Goal: Task Accomplishment & Management: Complete application form

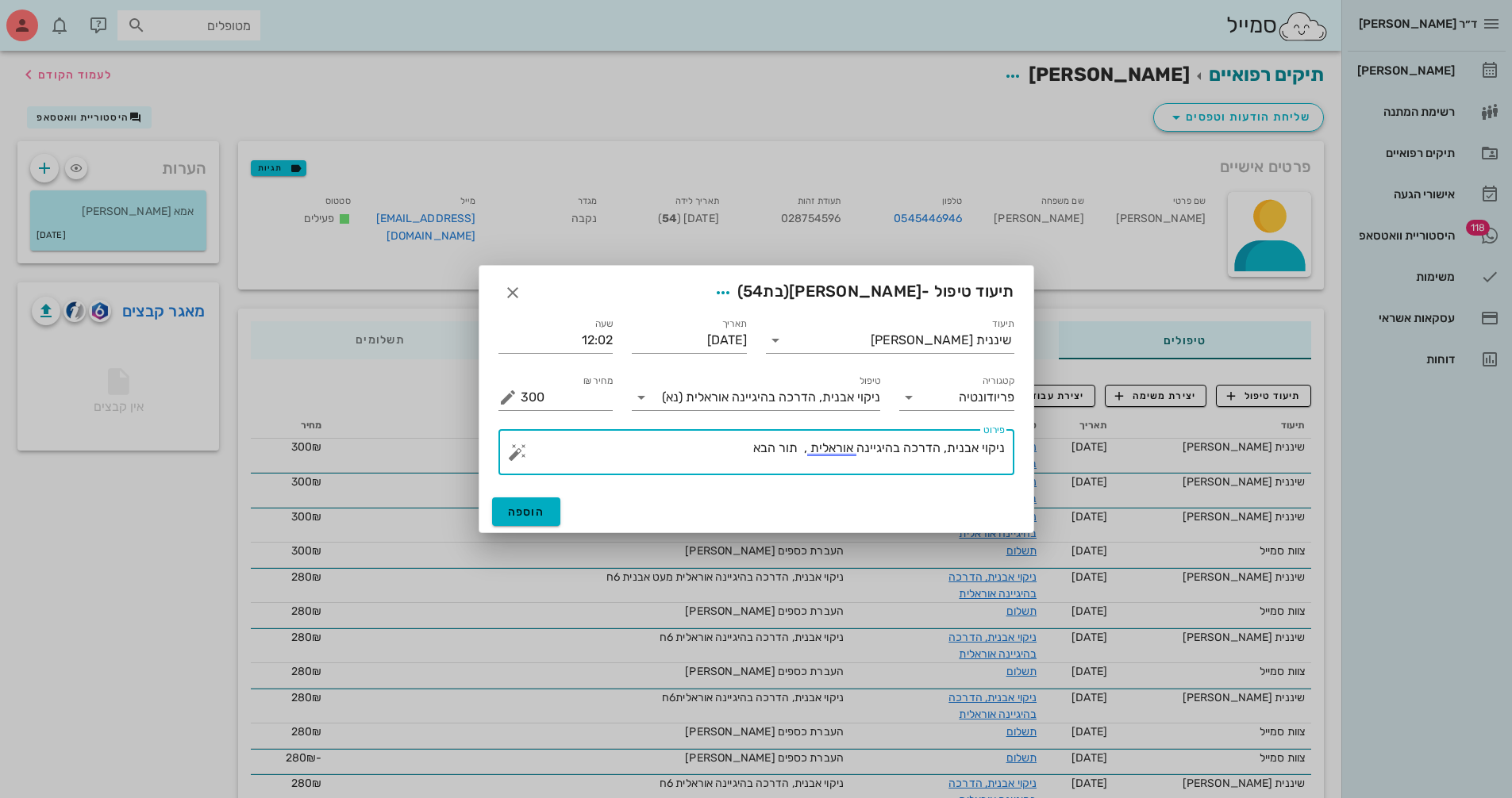
click at [725, 452] on textarea "ניקוי אבנית, הדרכה בהיגיינה אוראלית , תור הבא" at bounding box center [762, 456] width 484 height 38
type textarea "ניקוי אבנית, הדרכה בהיגיינה אוראלית , תור הבא 6ח"
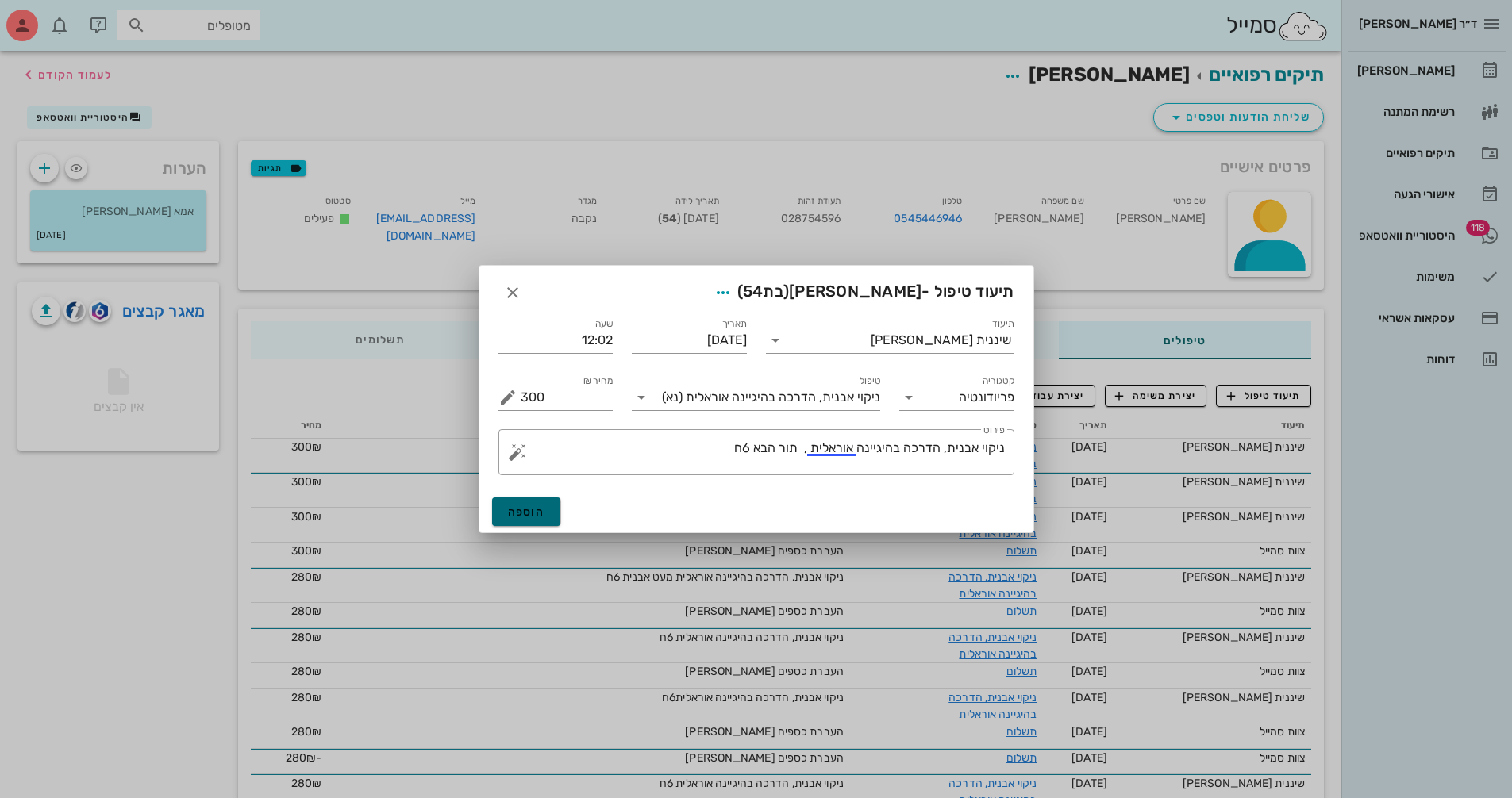
click at [523, 507] on span "הוספה" at bounding box center [526, 512] width 37 height 14
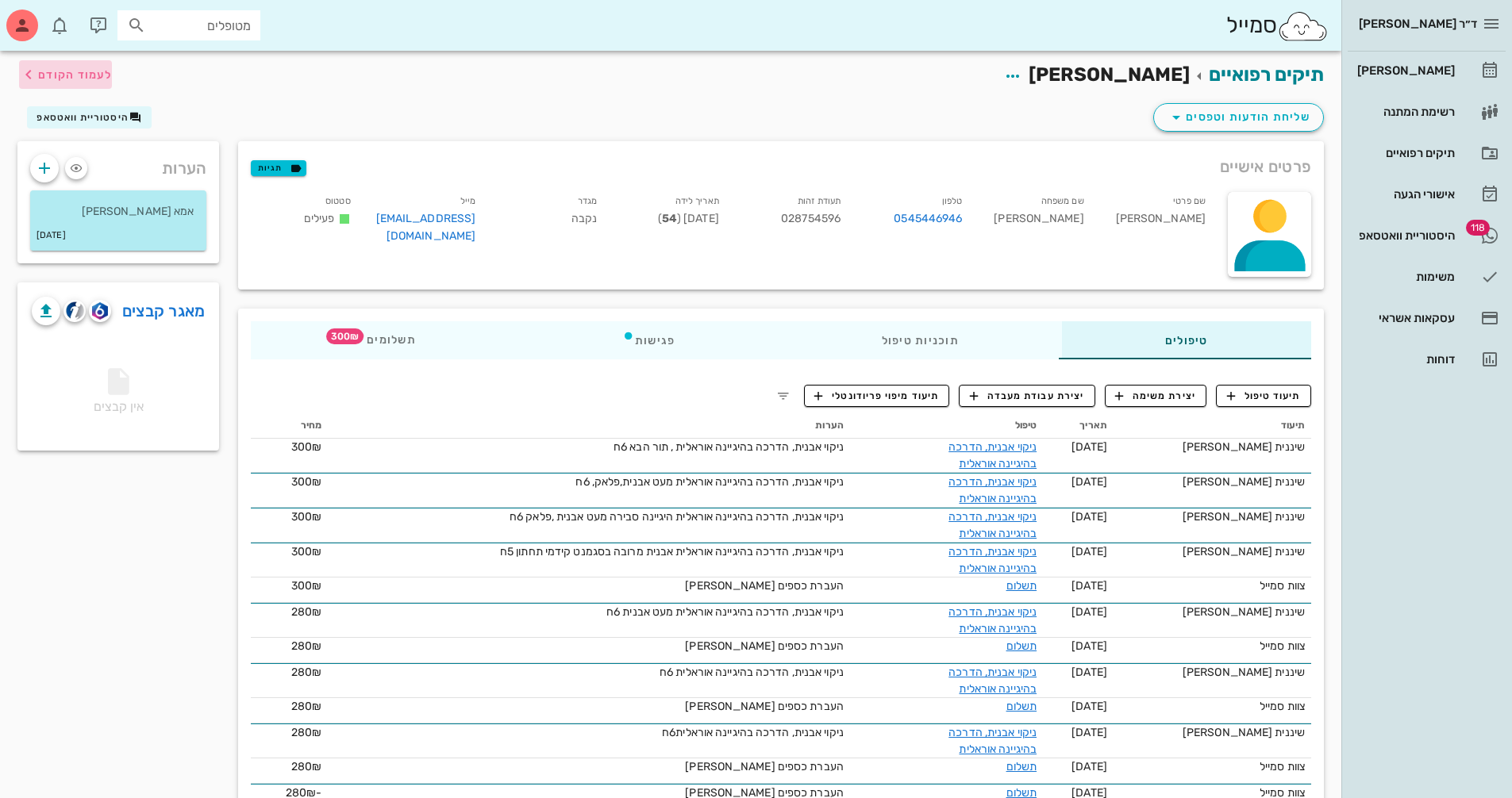
click at [69, 69] on span "לעמוד הקודם" at bounding box center [75, 75] width 74 height 14
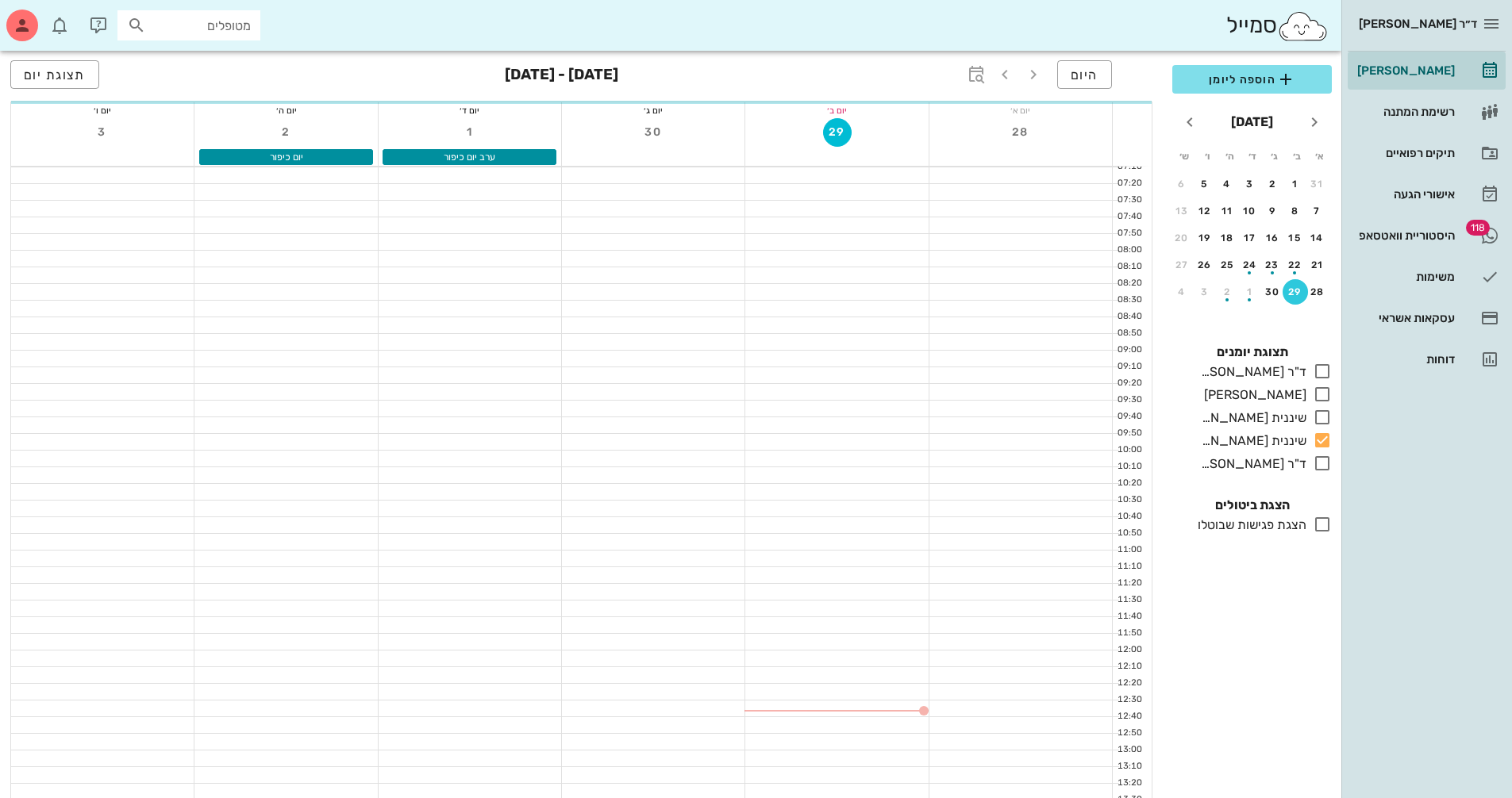
scroll to position [317, 0]
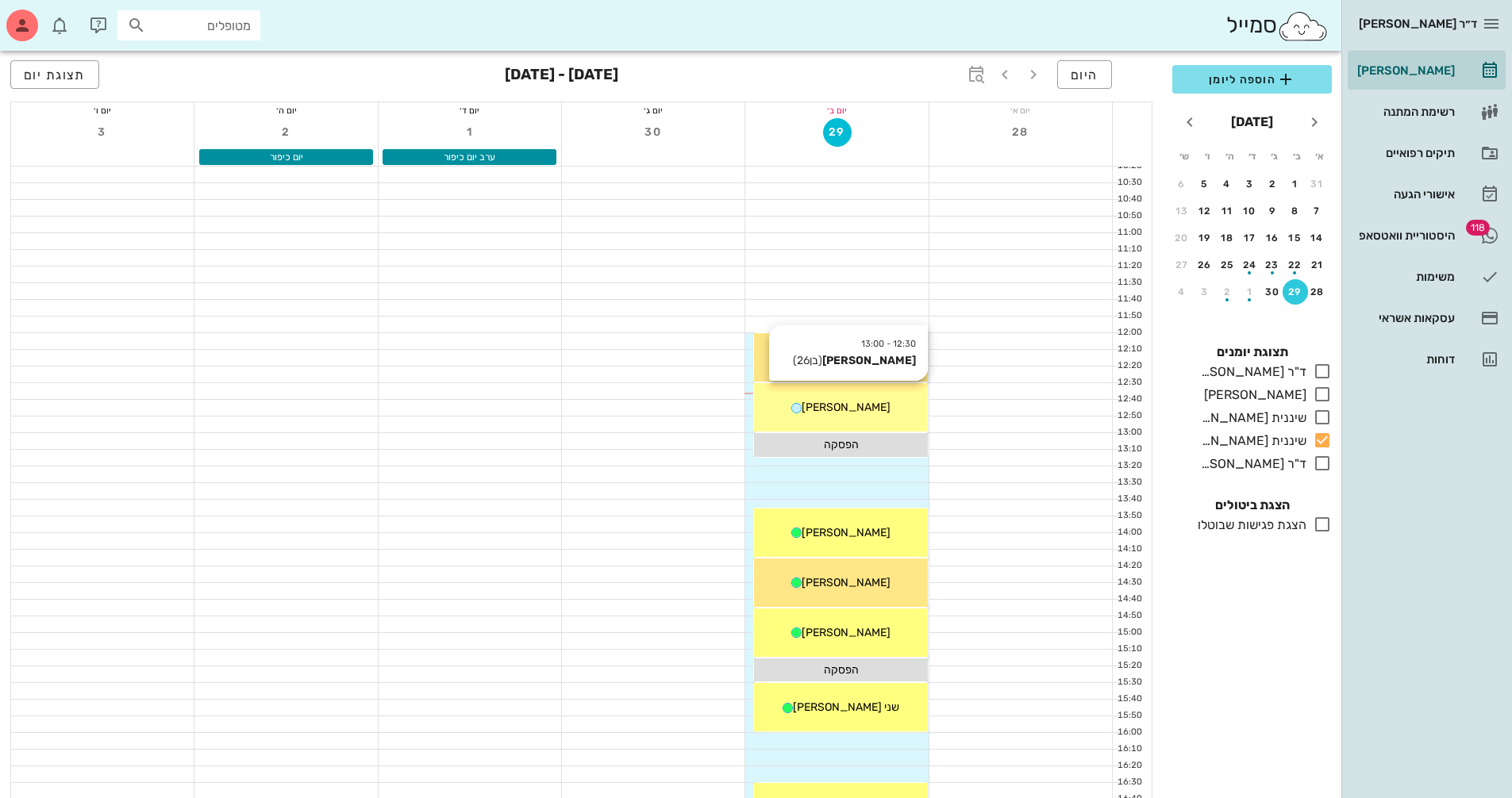
click at [887, 413] on div "[PERSON_NAME]" at bounding box center [840, 407] width 173 height 16
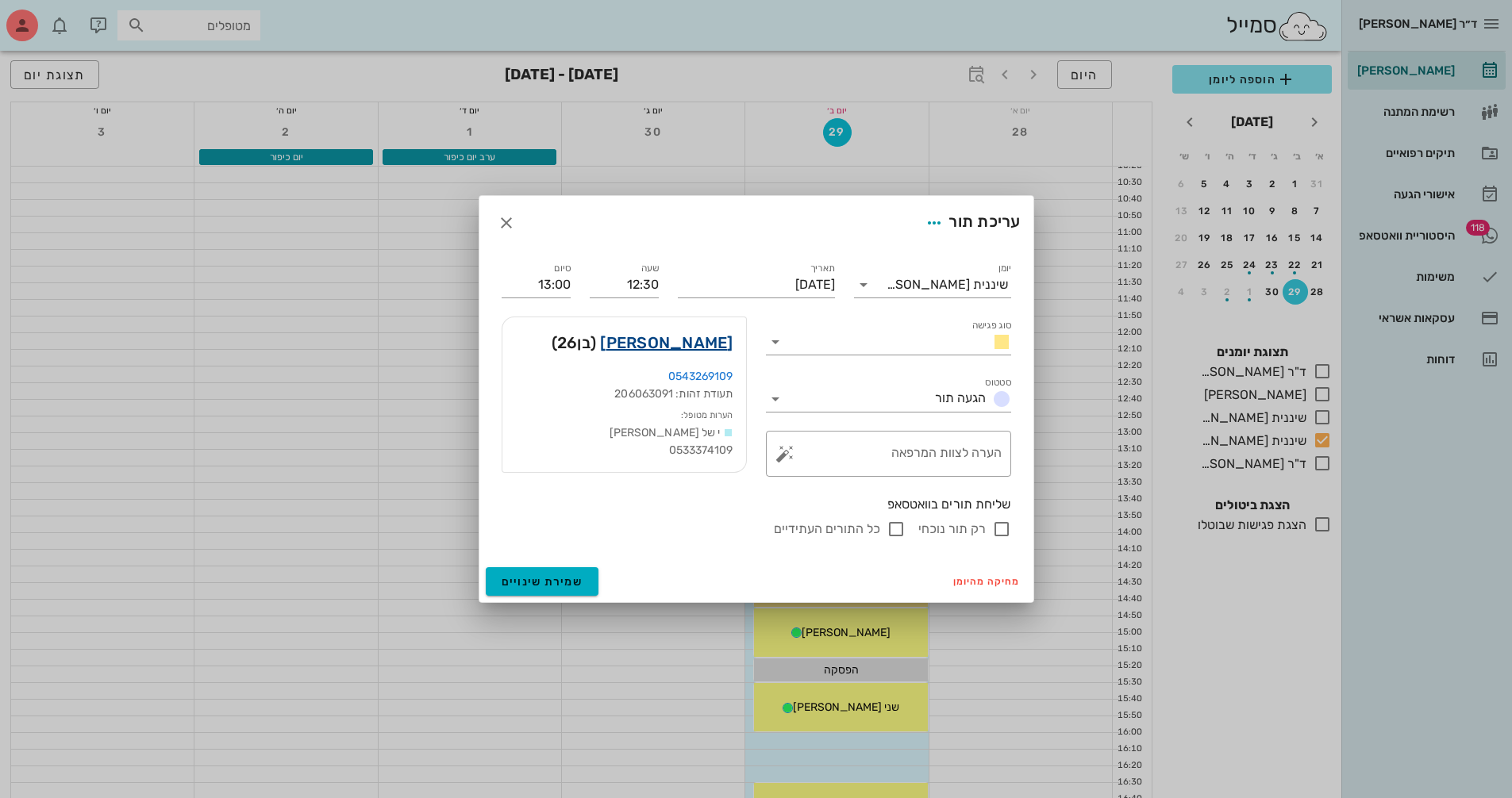
click at [680, 336] on link "[PERSON_NAME]" at bounding box center [665, 343] width 132 height 26
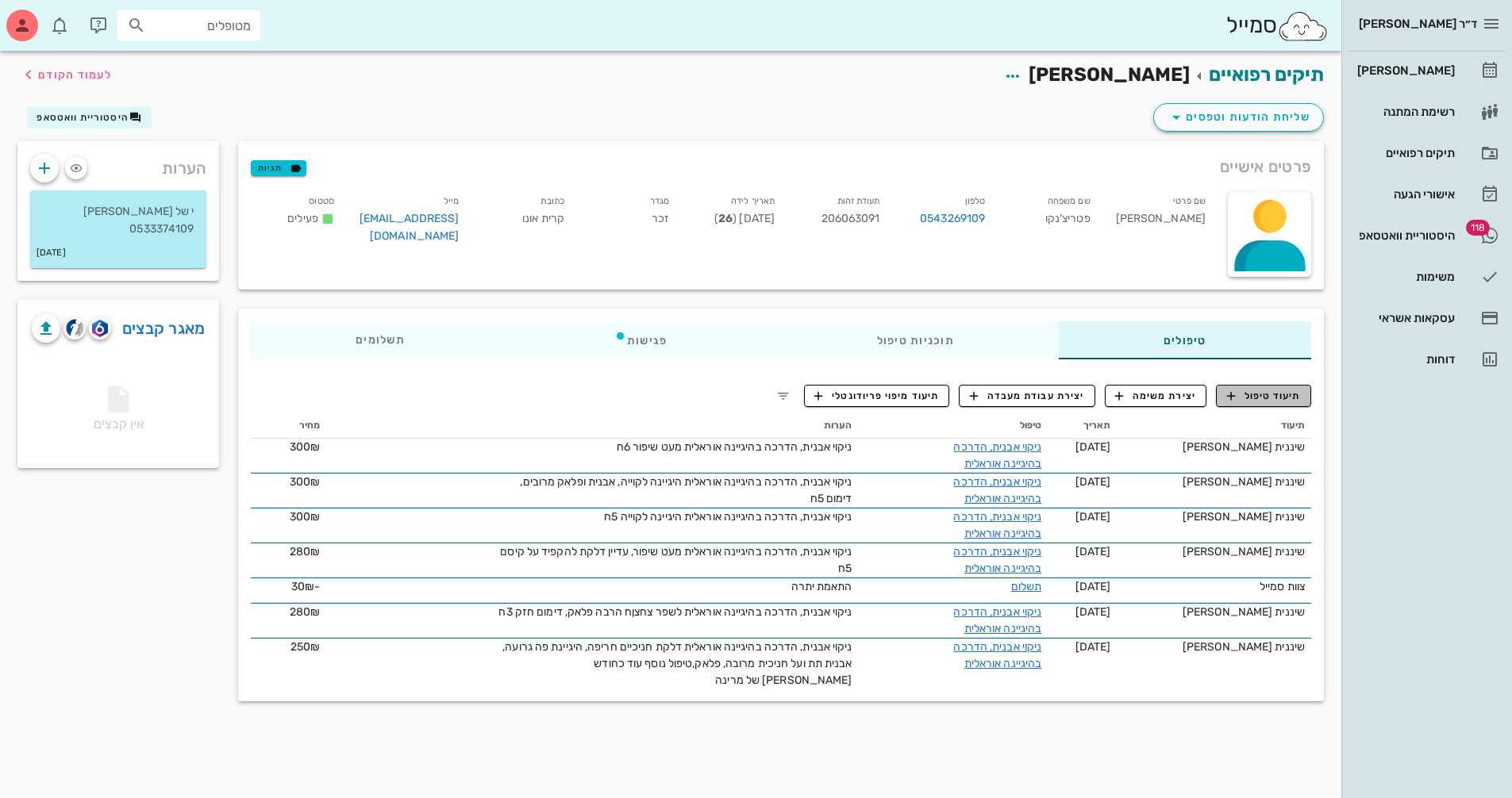
click at [1252, 402] on span "תיעוד טיפול" at bounding box center [1264, 396] width 74 height 15
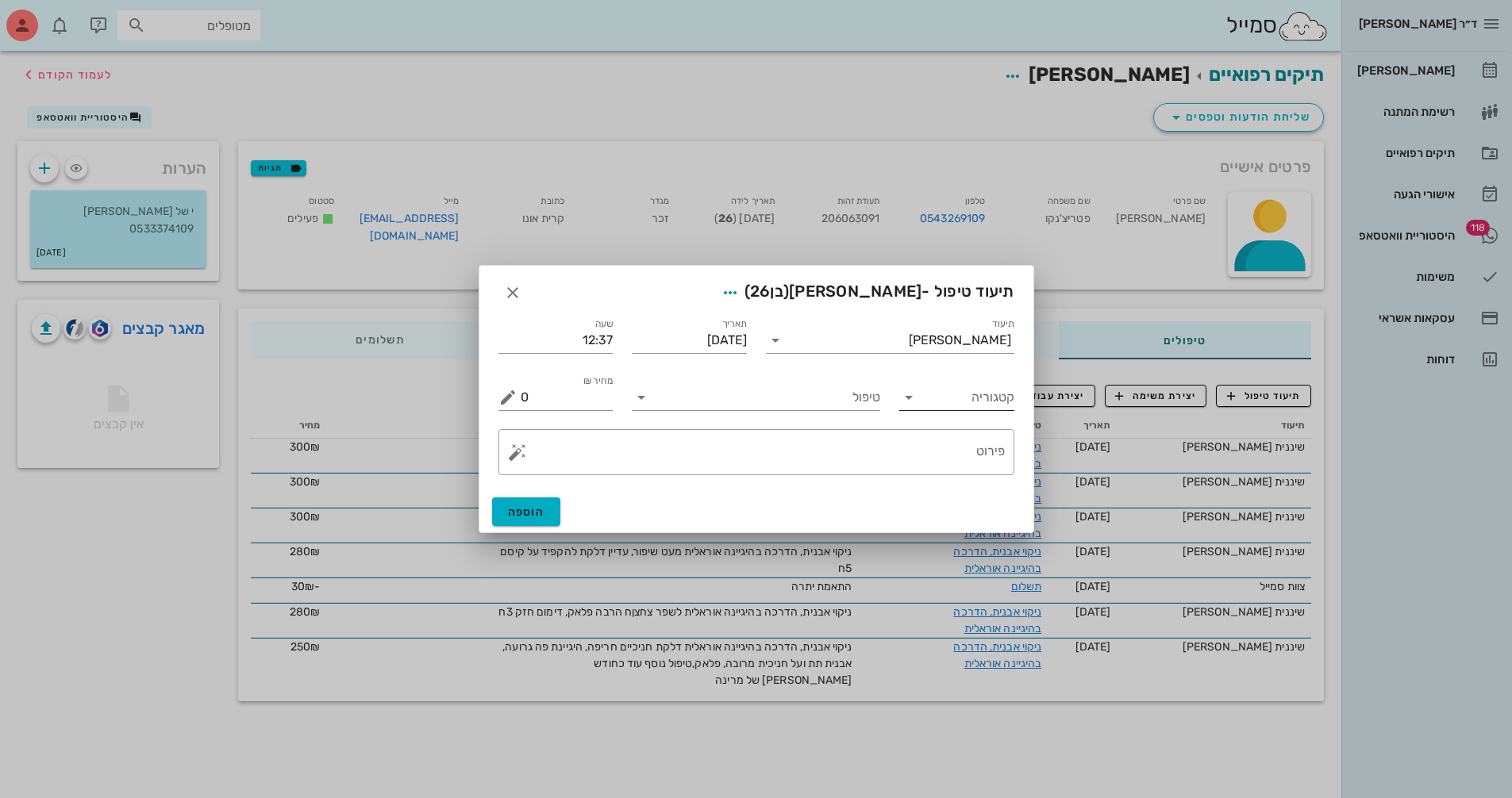
click at [956, 391] on input "קטגוריה" at bounding box center [970, 397] width 89 height 26
click at [961, 549] on div "[DEMOGRAPHIC_DATA]" at bounding box center [982, 550] width 139 height 15
click at [822, 404] on input "טיפול" at bounding box center [767, 397] width 226 height 26
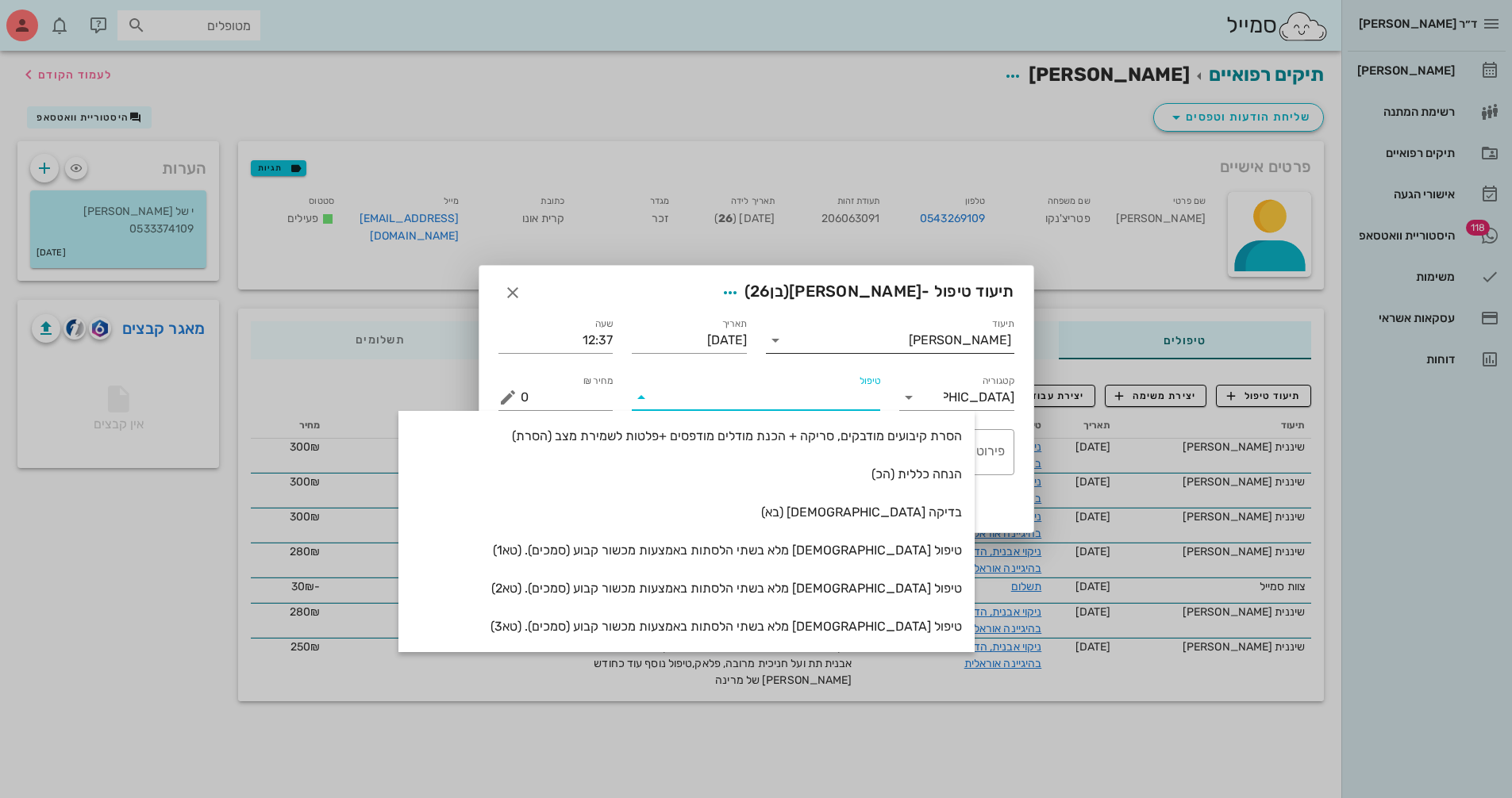
click at [909, 342] on input "תיעוד" at bounding box center [849, 341] width 120 height 26
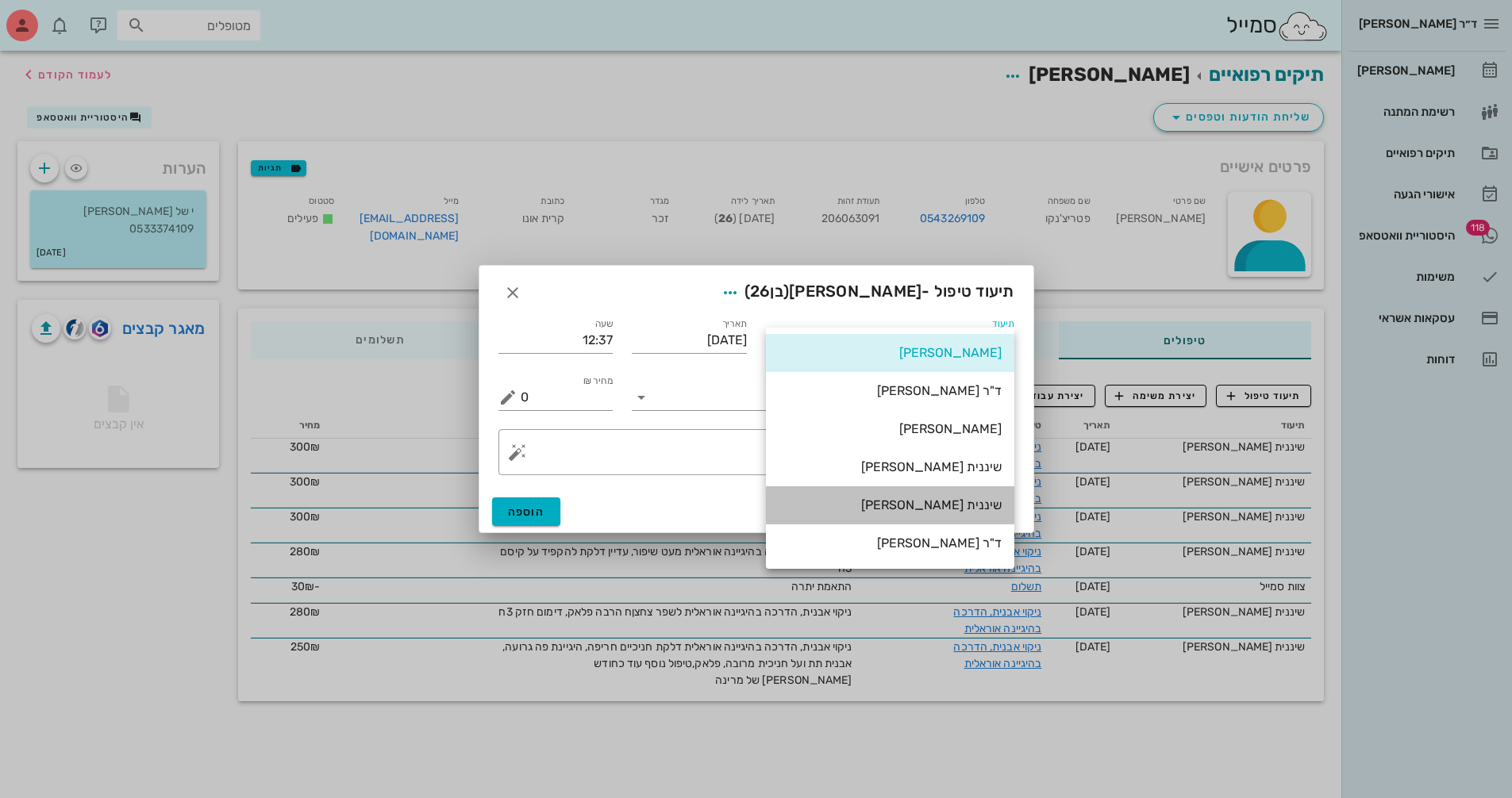
click at [973, 512] on div "שיננית [PERSON_NAME]" at bounding box center [890, 505] width 223 height 15
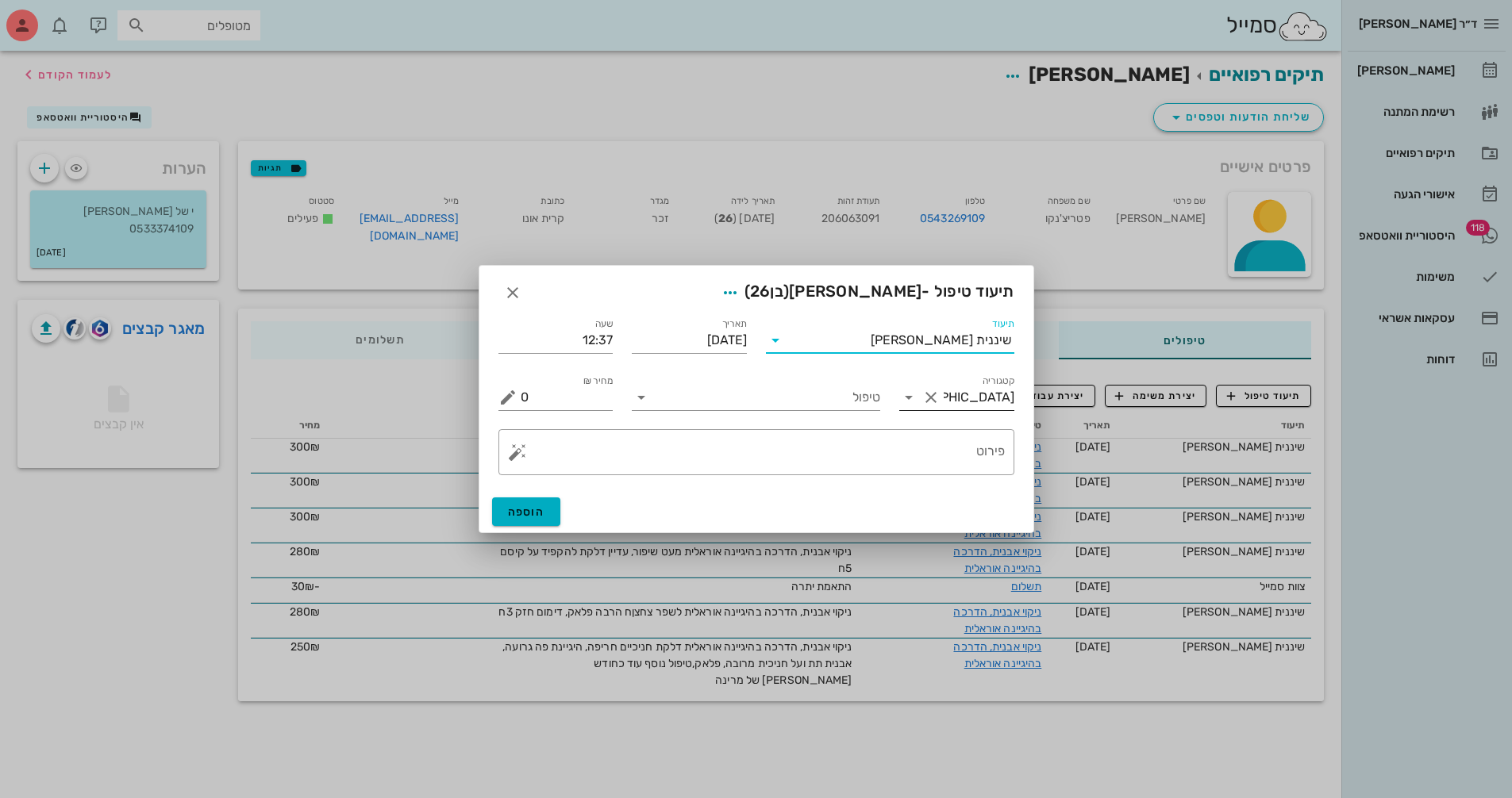
click at [963, 409] on div "קטגוריה [DEMOGRAPHIC_DATA]" at bounding box center [957, 397] width 115 height 26
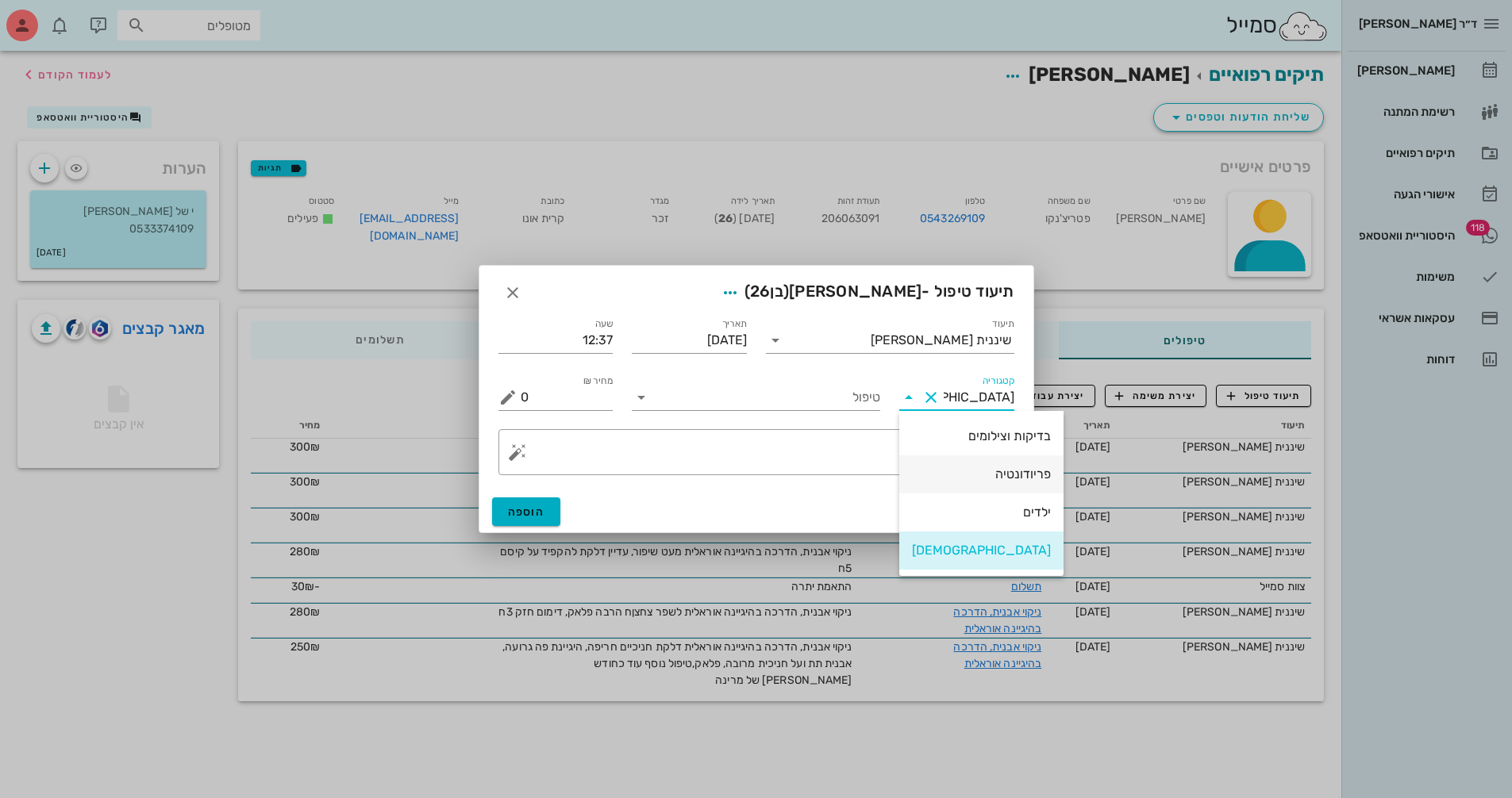
click at [974, 481] on div "פריודונטיה" at bounding box center [982, 474] width 139 height 15
type input "פריודונטיה"
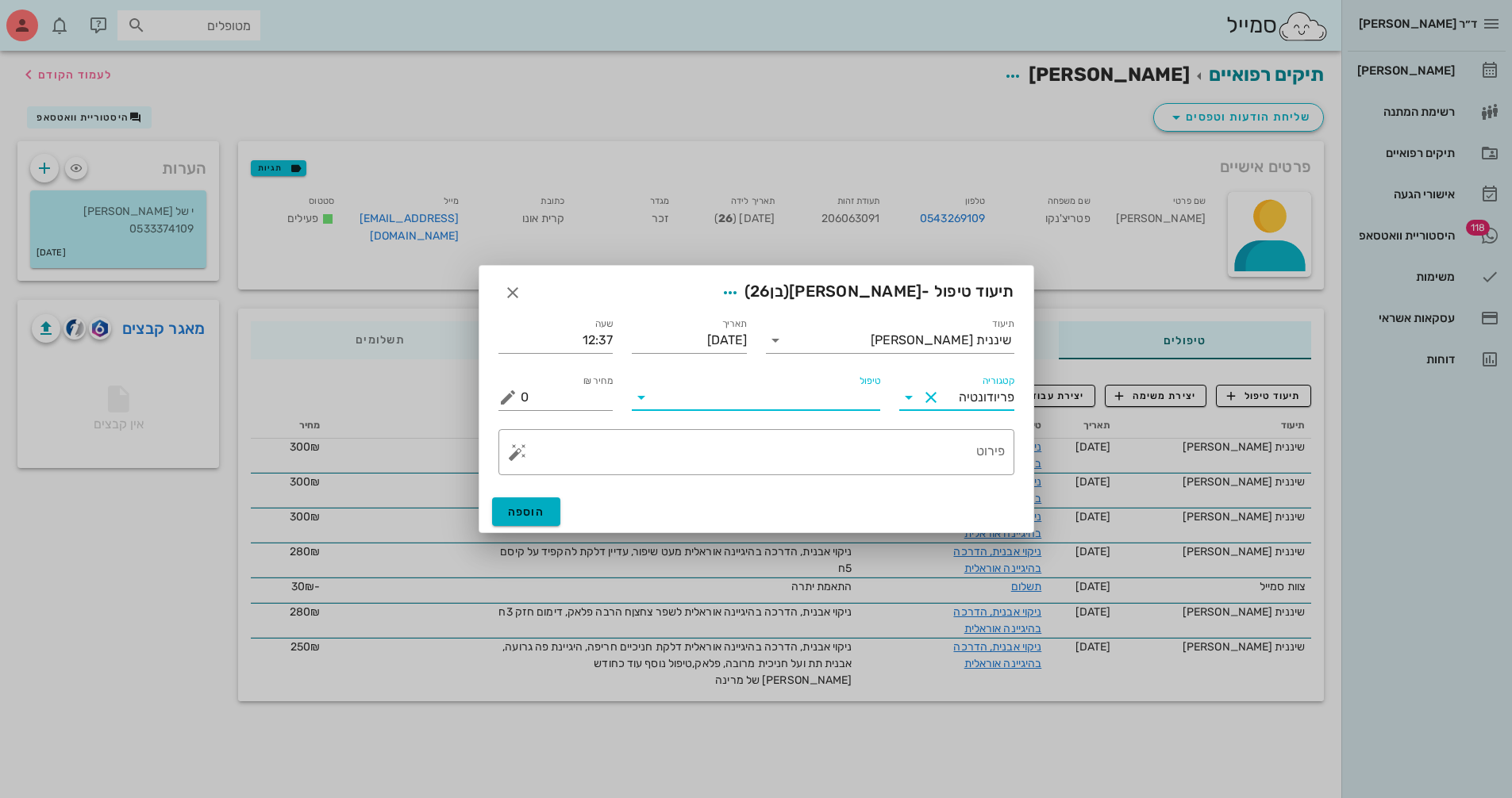
click at [790, 408] on input "טיפול" at bounding box center [767, 397] width 226 height 26
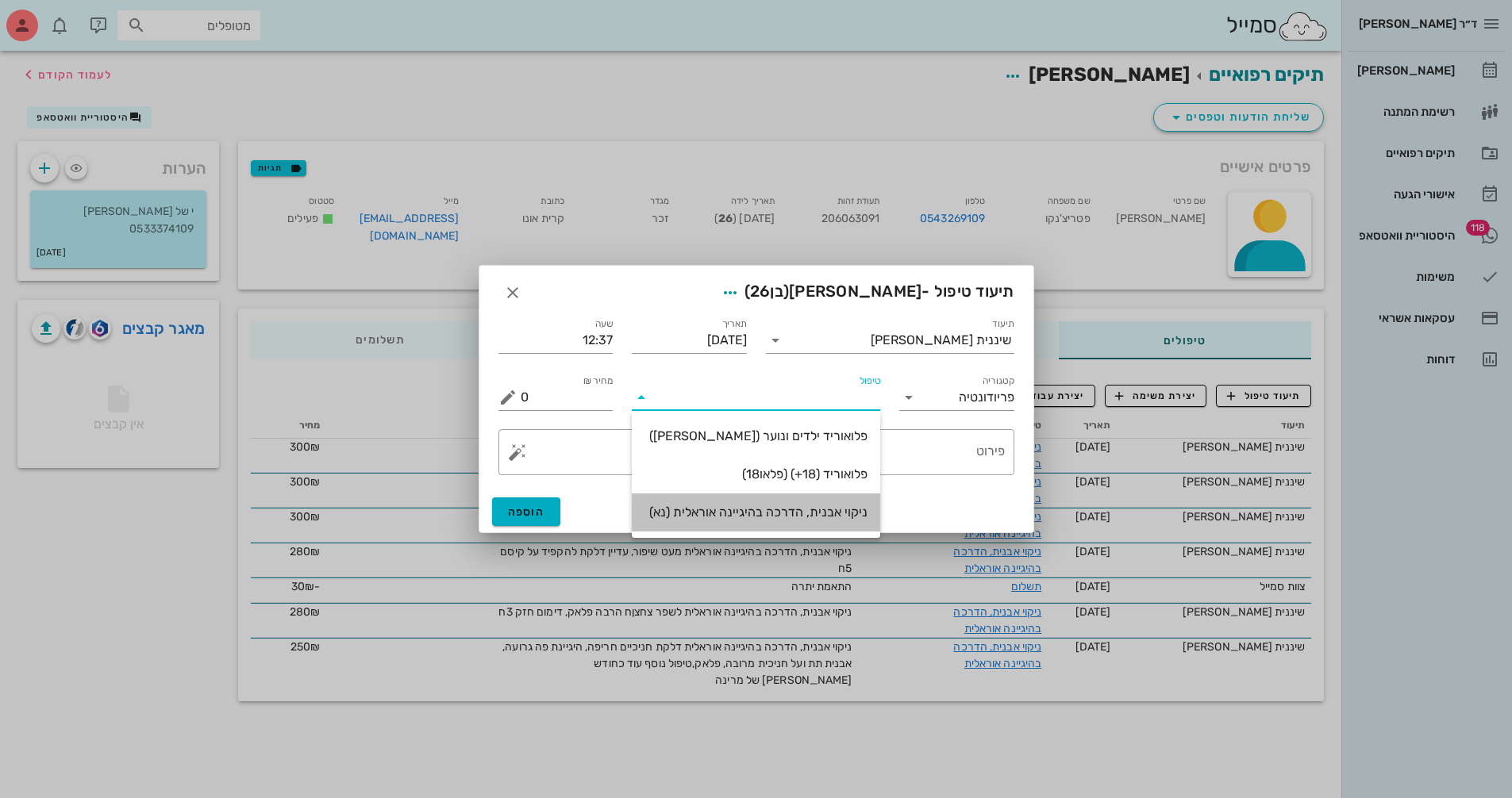
click at [853, 517] on div "ניקוי אבנית, הדרכה בהיגיינה אוראלית (נא)" at bounding box center [756, 512] width 223 height 15
type input "300"
type textarea "ניקוי אבנית, הדרכה בהיגיינה אוראלית פלאק, תור הבא"
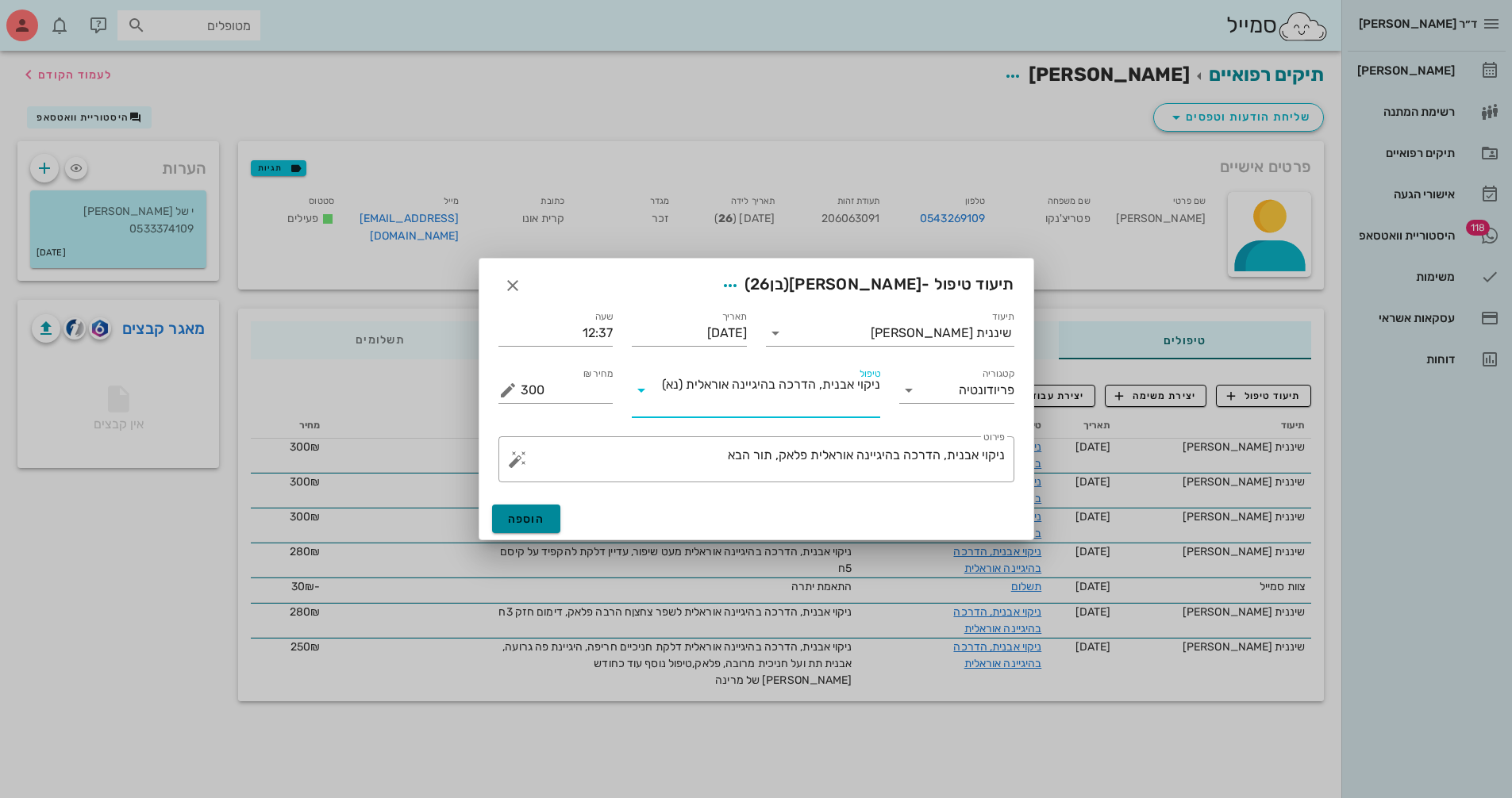
drag, startPoint x: 524, startPoint y: 517, endPoint x: 558, endPoint y: 517, distance: 34.0
click at [533, 517] on span "הוספה" at bounding box center [526, 519] width 37 height 14
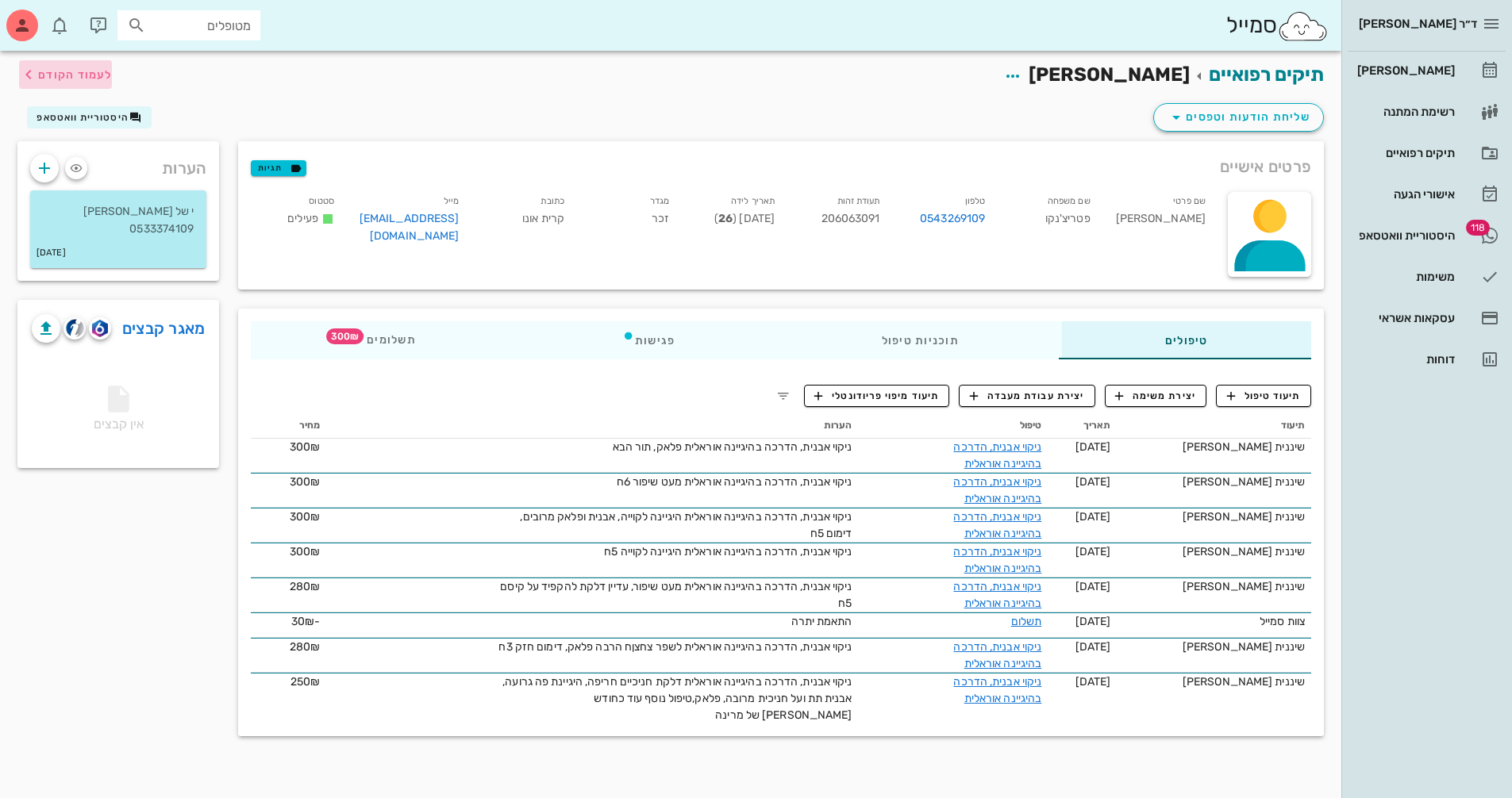
click at [71, 64] on button "לעמוד הקודם" at bounding box center [66, 74] width 93 height 28
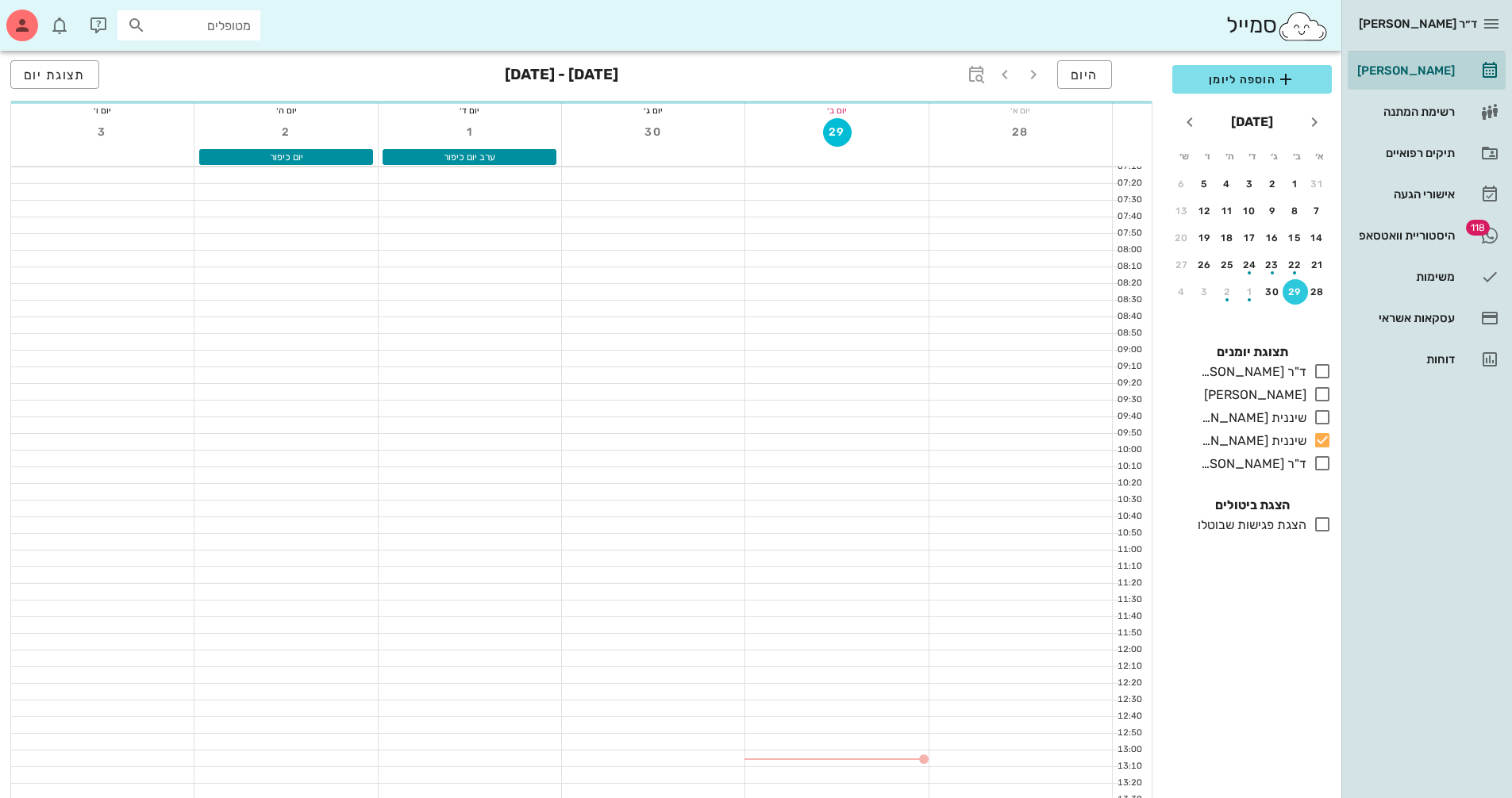
scroll to position [317, 0]
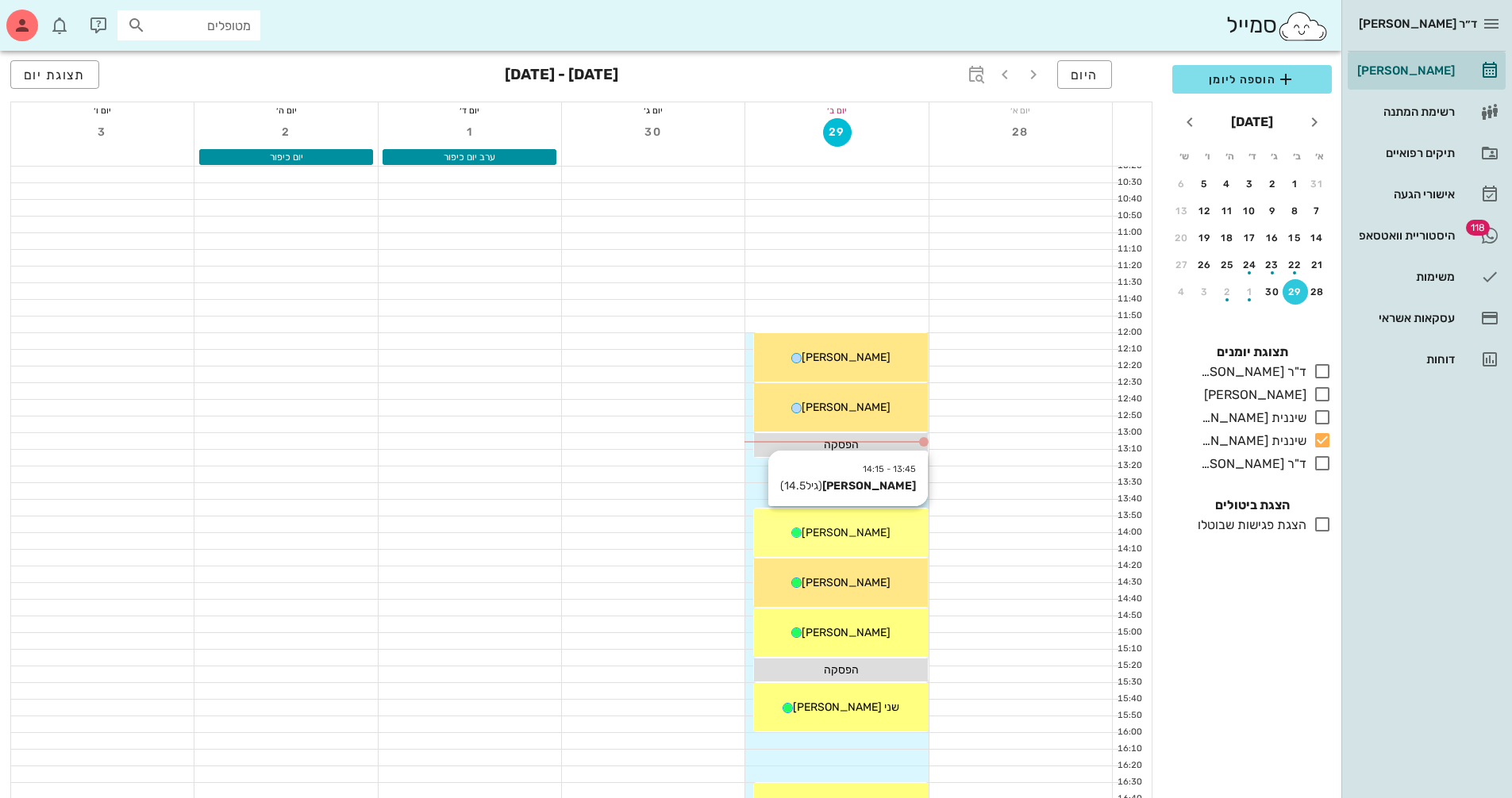
click at [890, 538] on div "[PERSON_NAME]" at bounding box center [840, 533] width 173 height 16
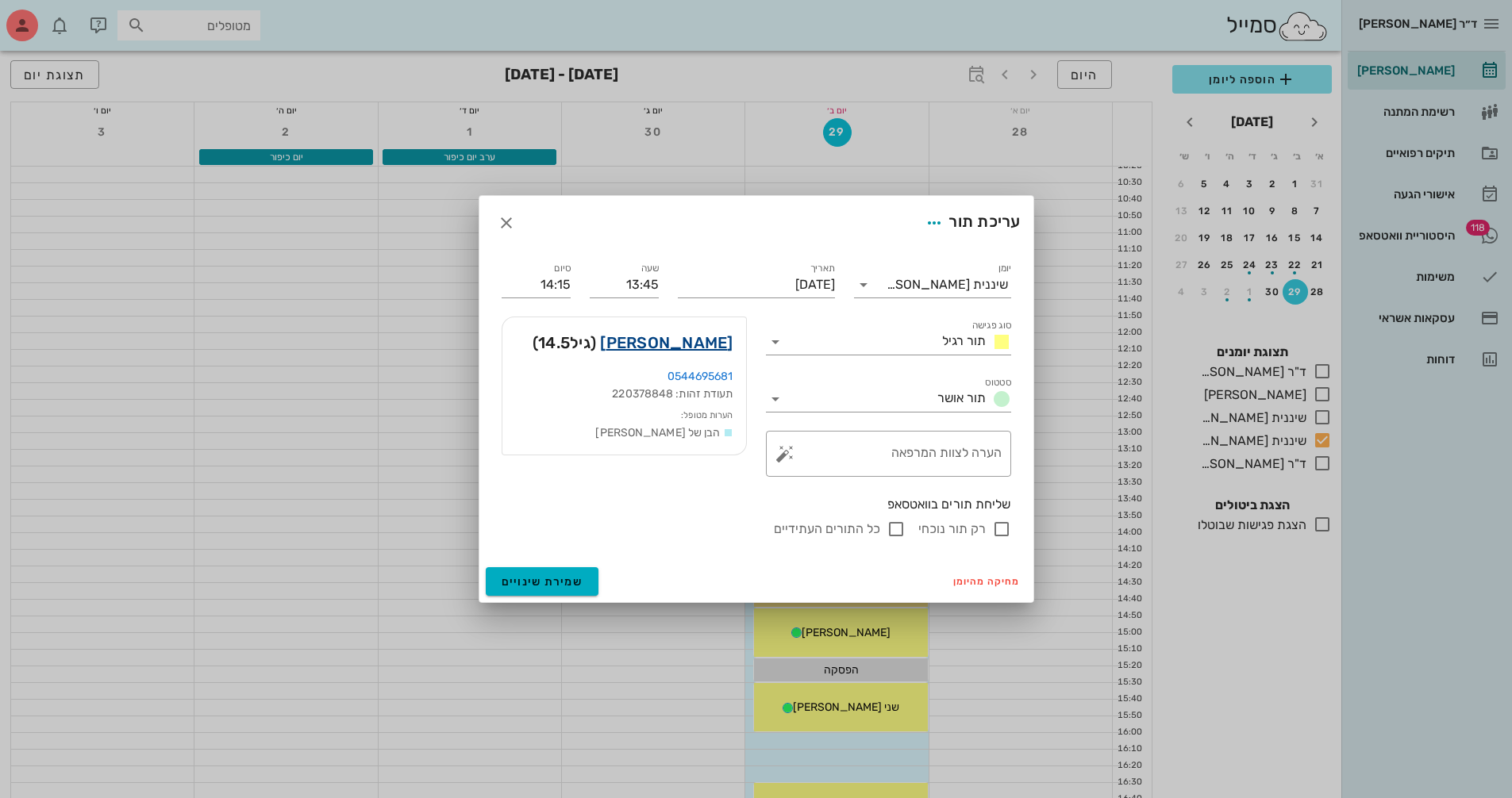
click at [693, 346] on link "[PERSON_NAME]" at bounding box center [665, 343] width 132 height 26
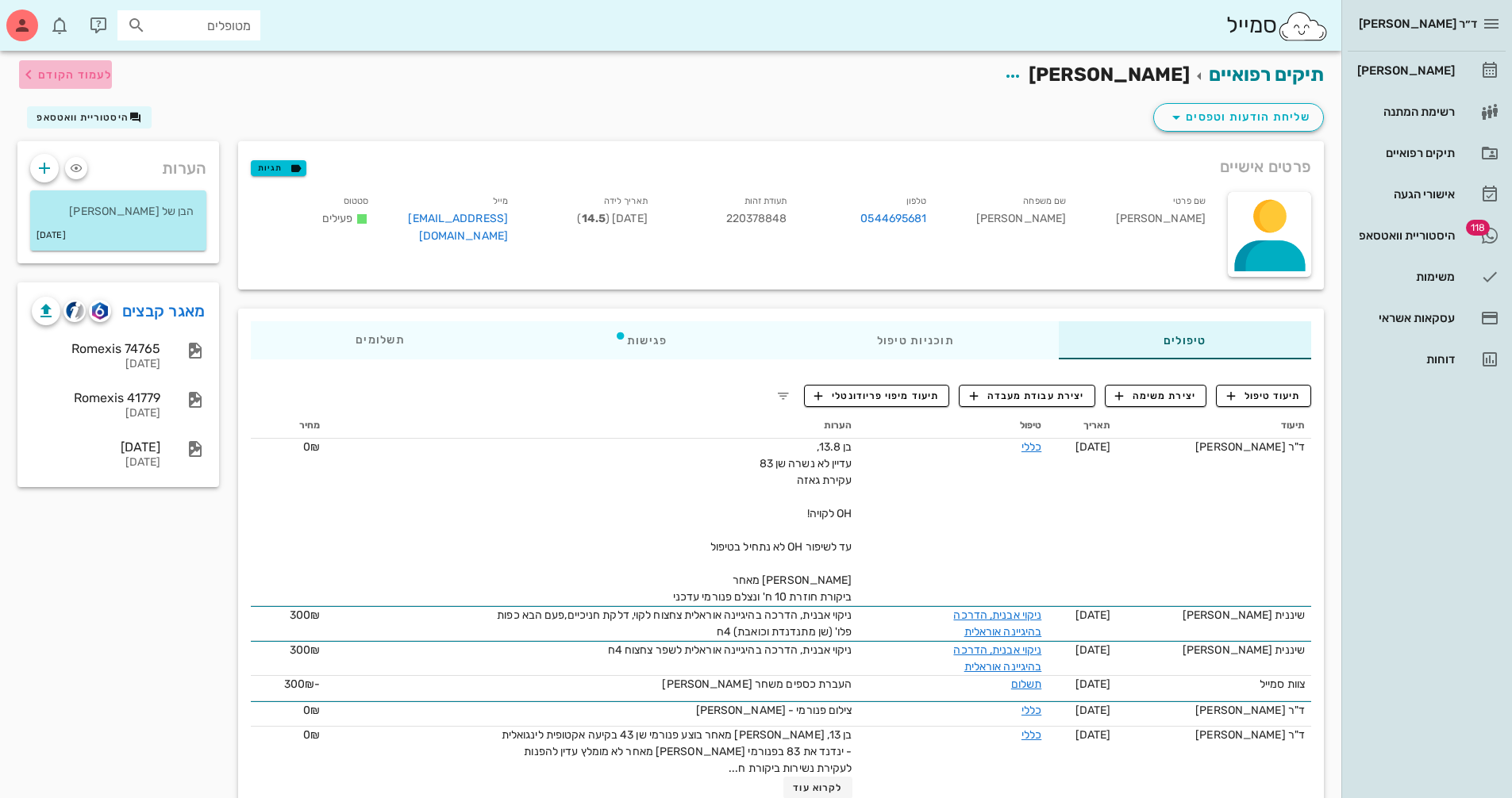
click at [80, 71] on span "לעמוד הקודם" at bounding box center [75, 75] width 74 height 14
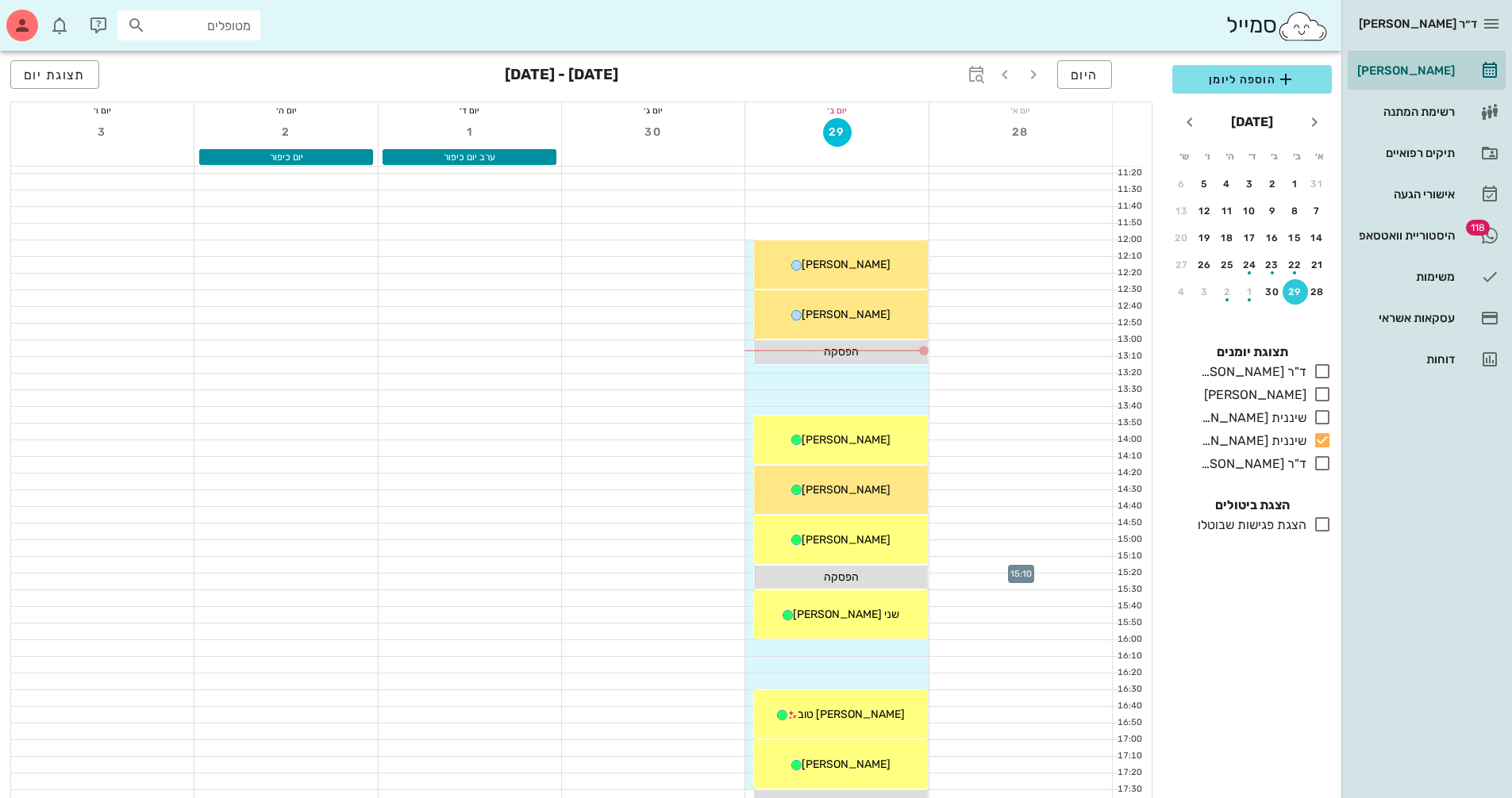
scroll to position [476, 0]
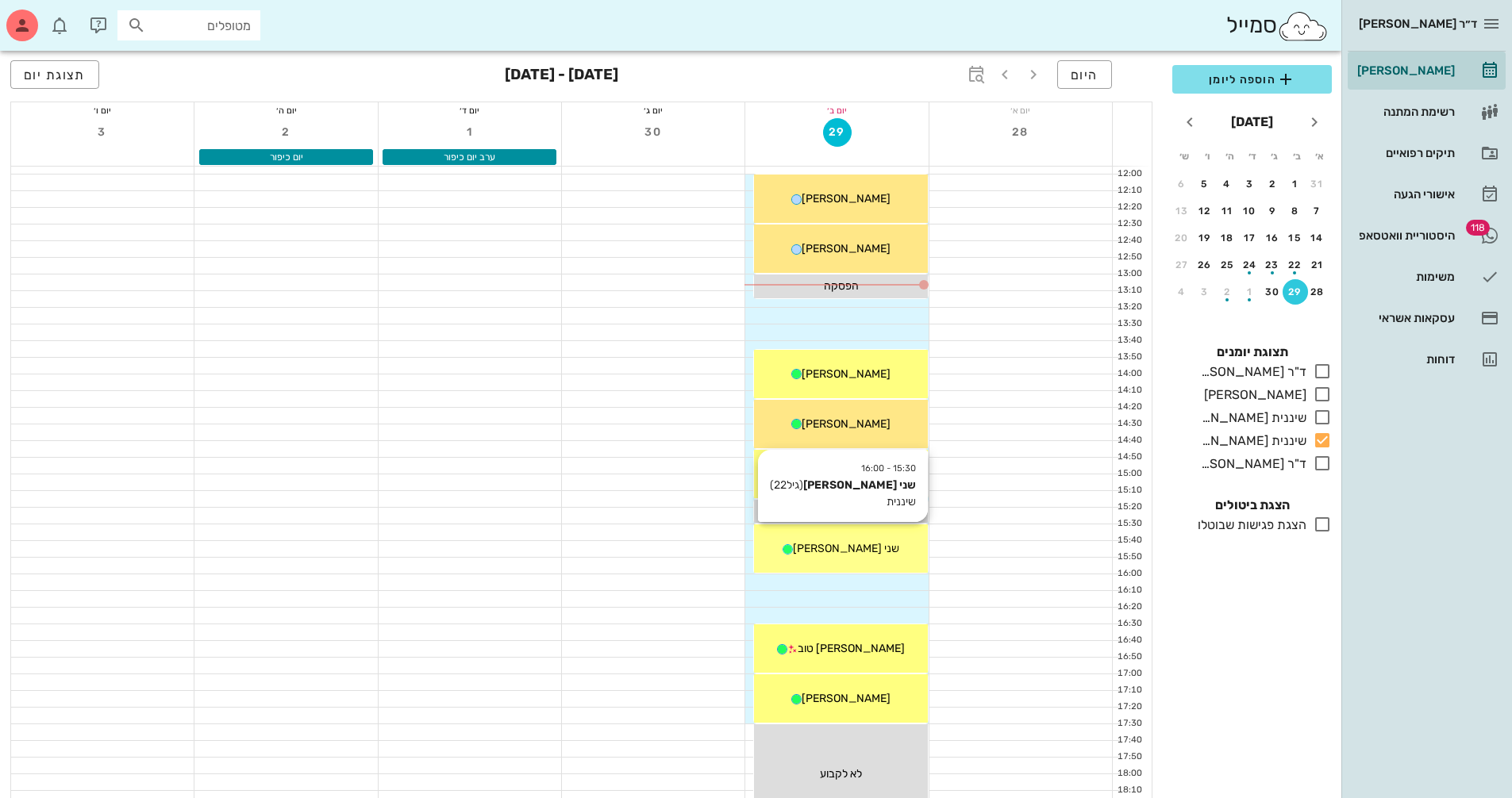
click at [839, 544] on span "שני [PERSON_NAME]" at bounding box center [846, 548] width 107 height 14
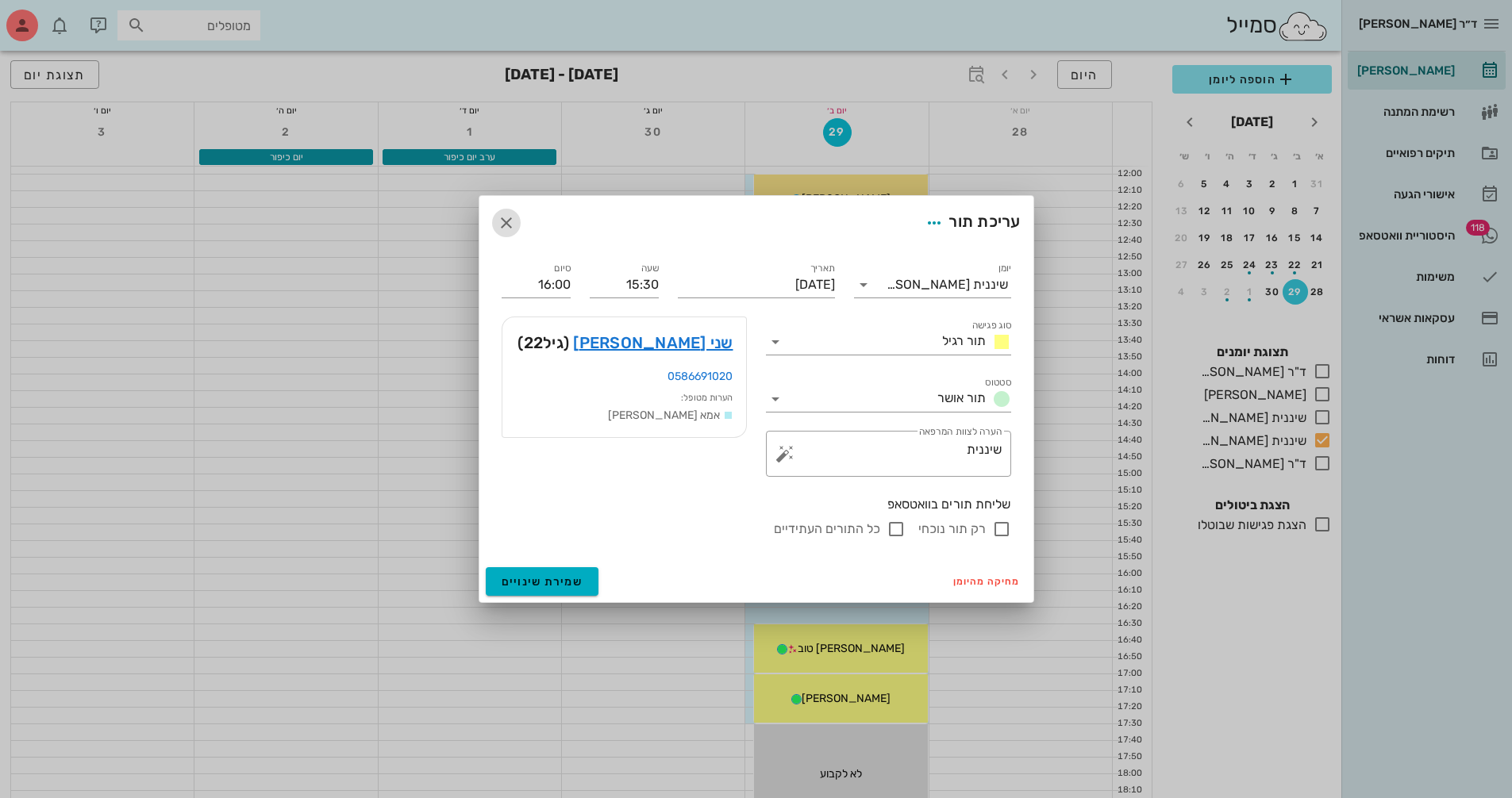
click at [501, 221] on icon "button" at bounding box center [506, 222] width 19 height 19
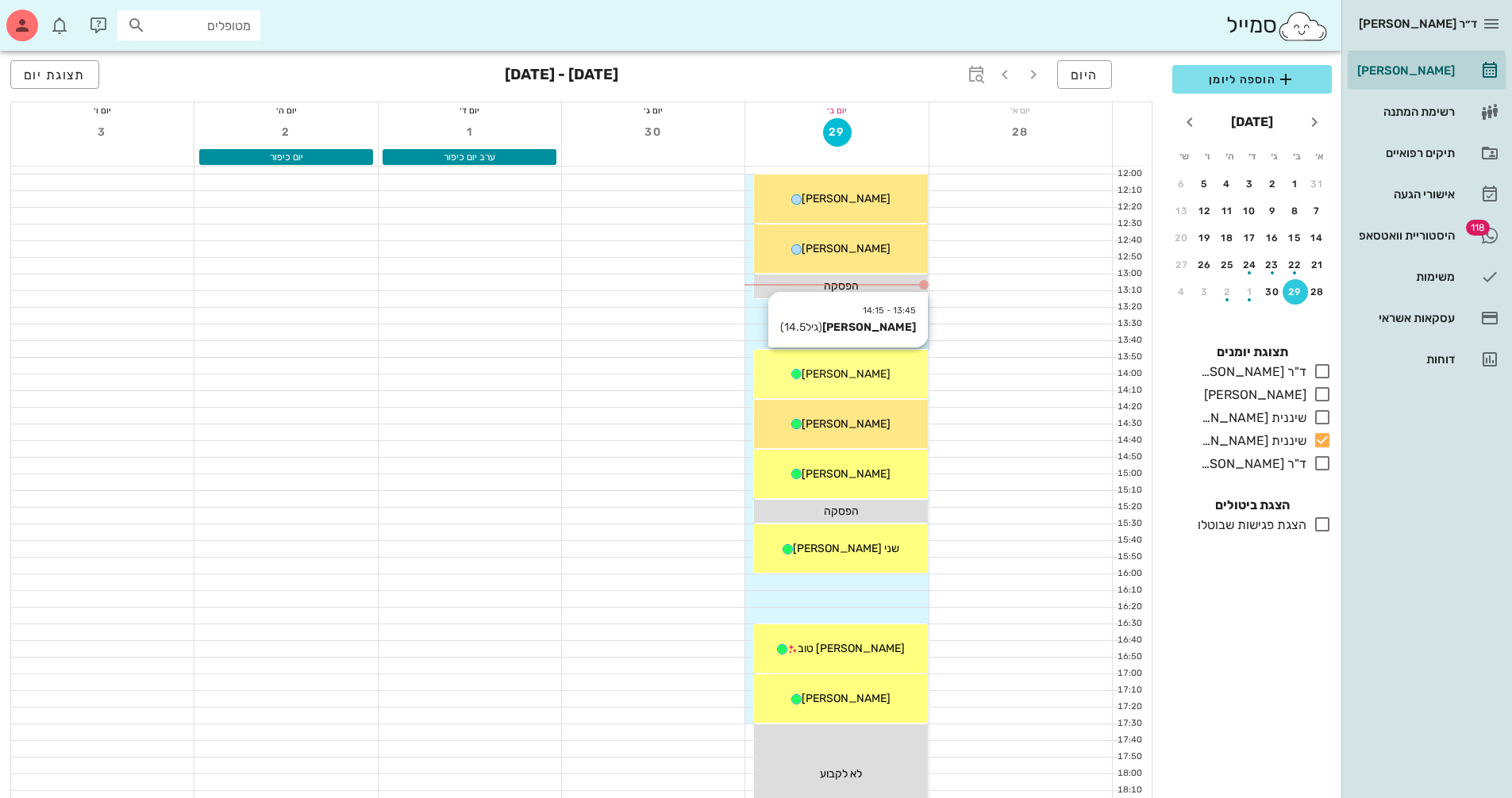
click at [859, 389] on div "13:45 - 14:15 [PERSON_NAME] (גיל 14.5 ) [PERSON_NAME]" at bounding box center [840, 373] width 173 height 48
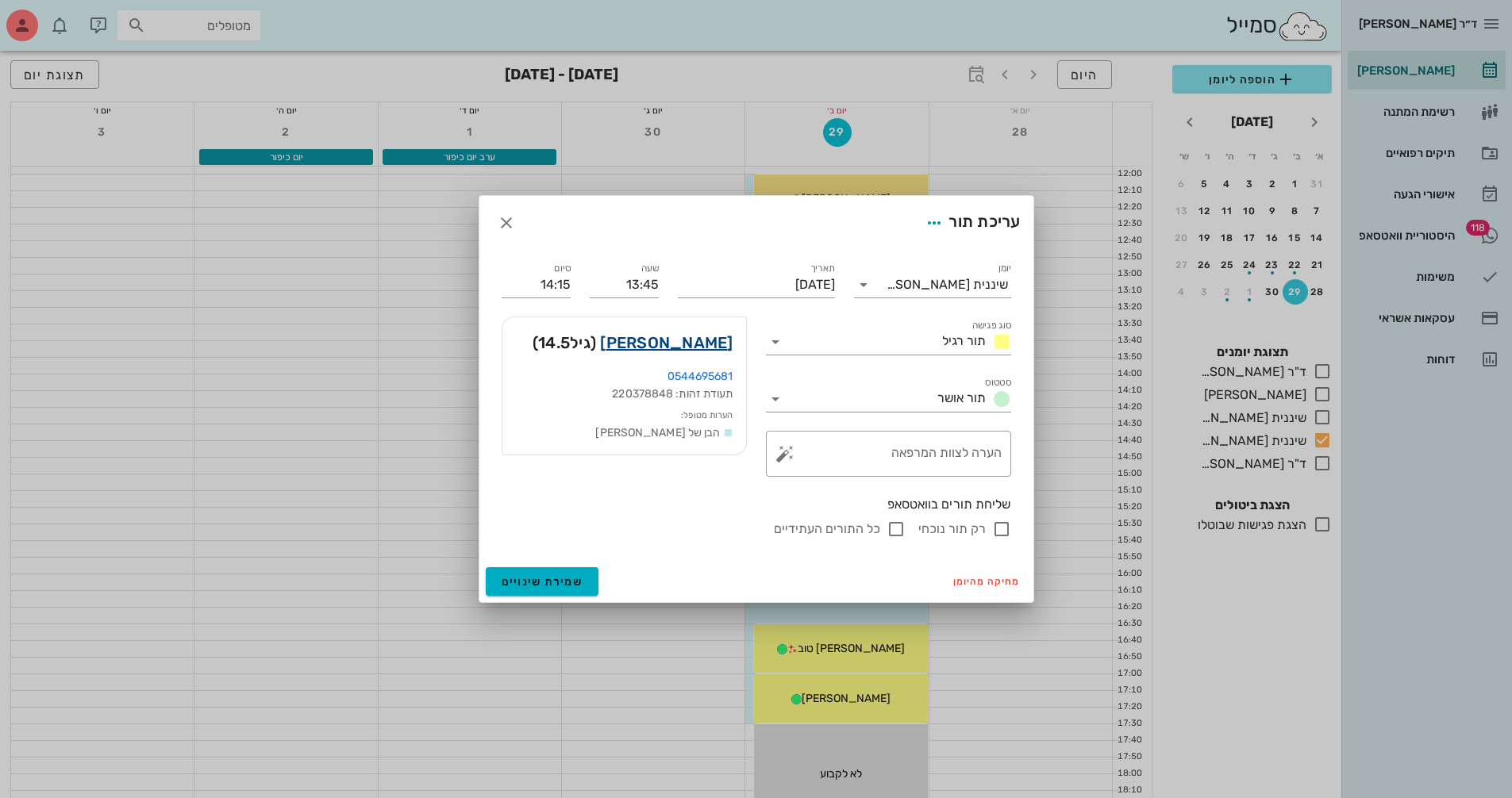
click at [700, 345] on link "[PERSON_NAME]" at bounding box center [665, 343] width 132 height 26
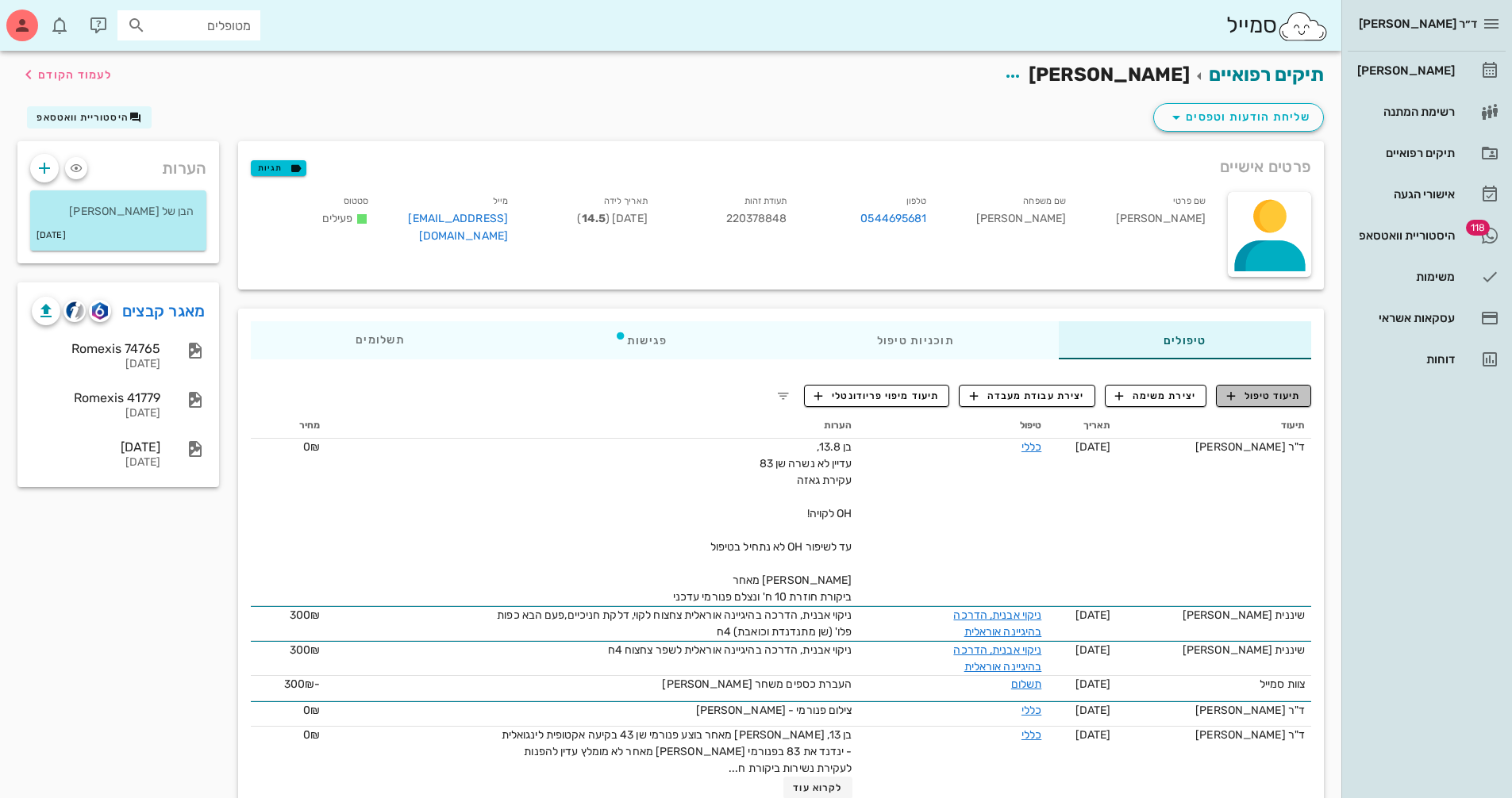
click at [1276, 392] on span "תיעוד טיפול" at bounding box center [1264, 396] width 74 height 15
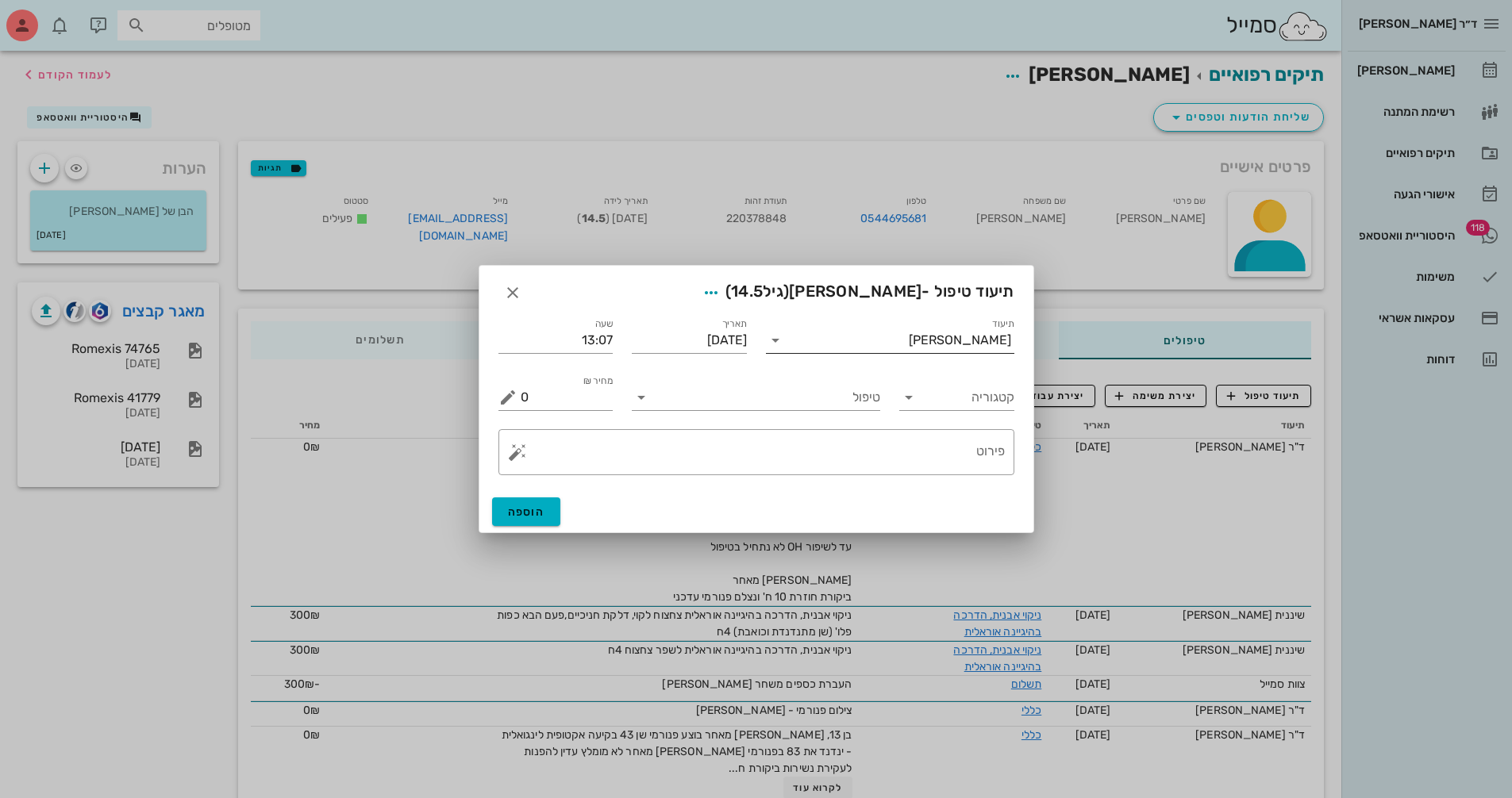
click at [948, 345] on div "[PERSON_NAME]" at bounding box center [960, 341] width 102 height 15
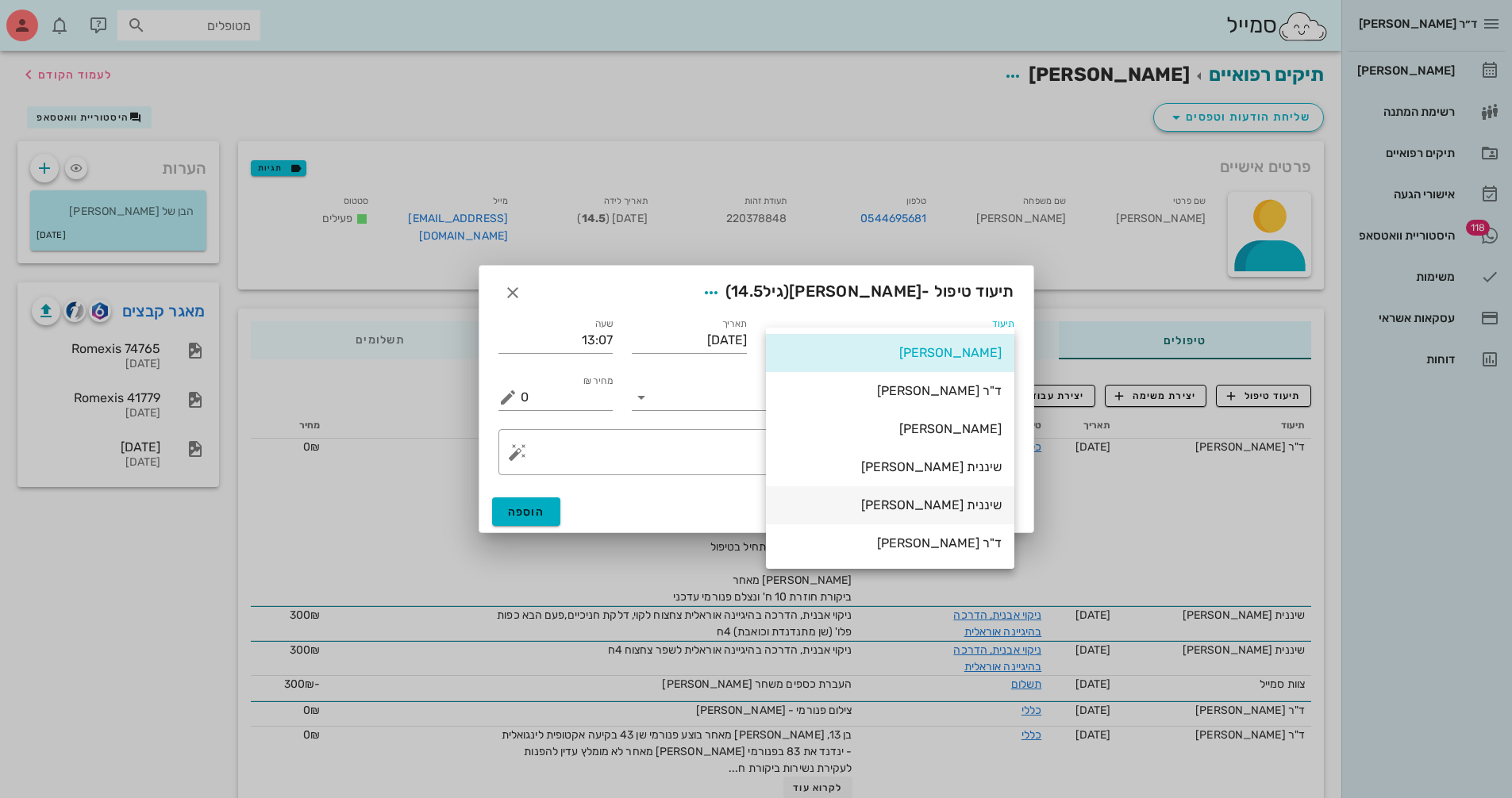
click at [963, 503] on div "שיננית [PERSON_NAME]" at bounding box center [890, 505] width 223 height 15
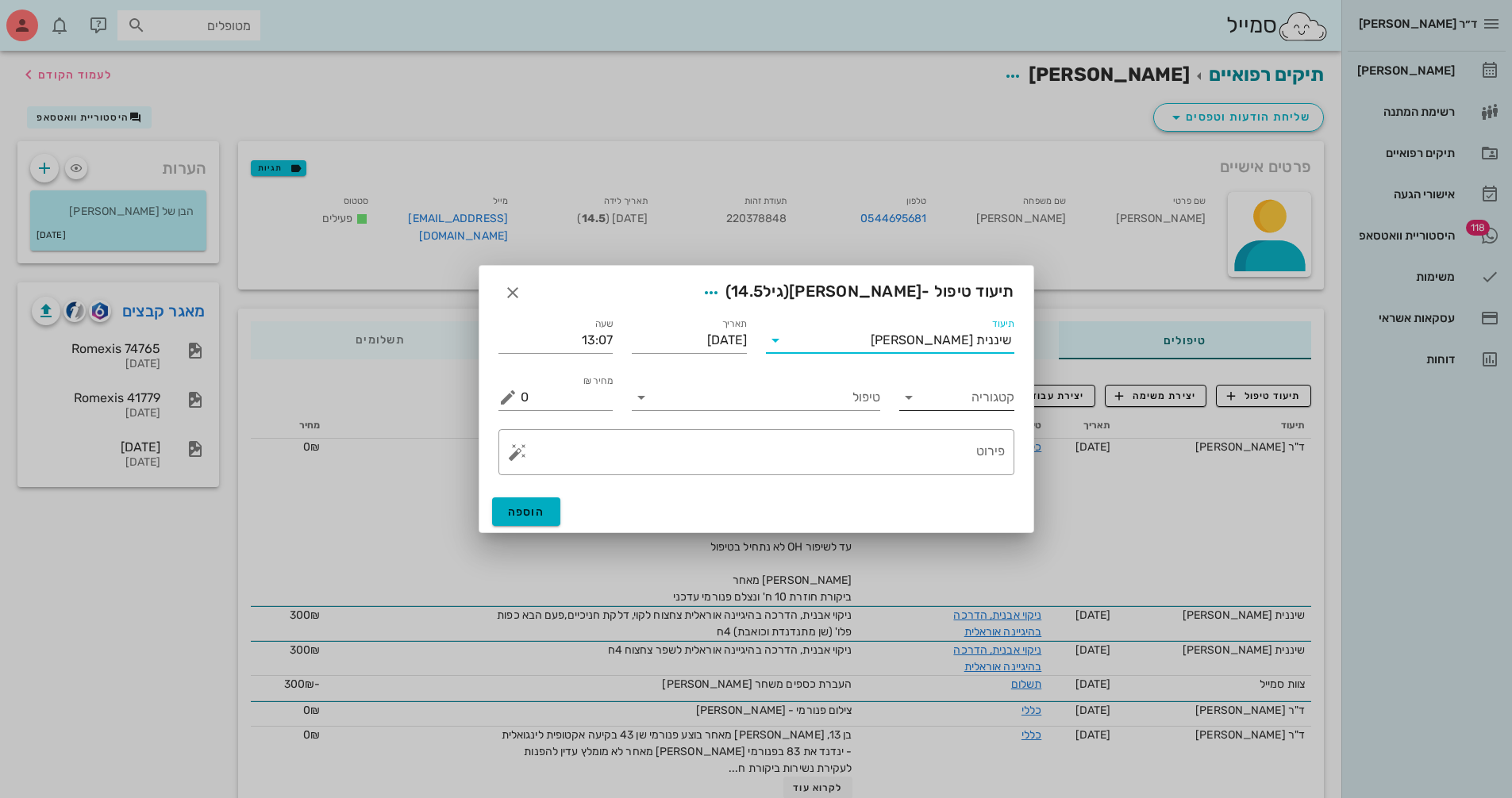
click at [976, 393] on input "קטגוריה" at bounding box center [970, 397] width 89 height 26
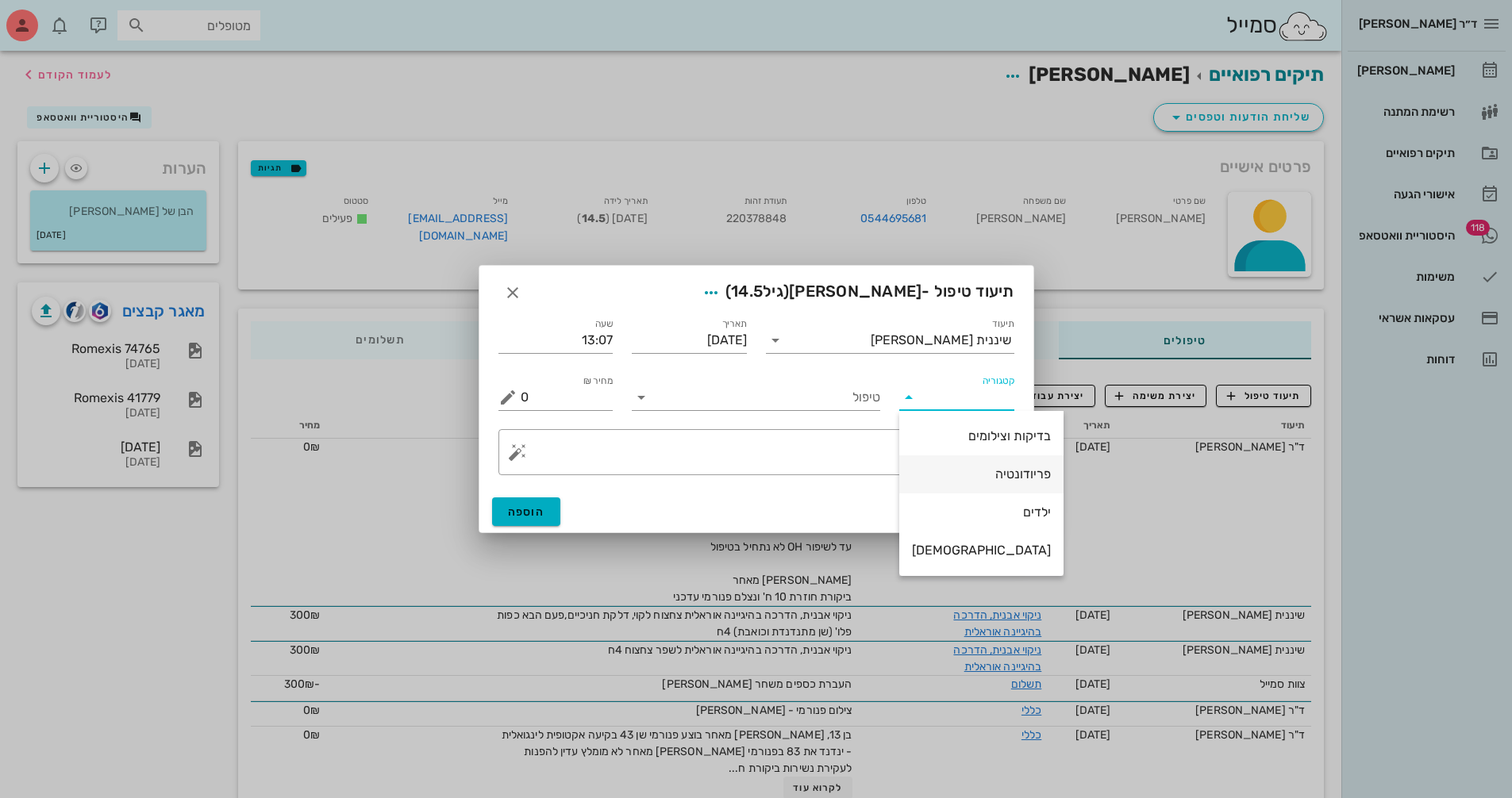
click at [976, 477] on div "פריודונטיה" at bounding box center [982, 474] width 139 height 15
type input "פריודונטיה"
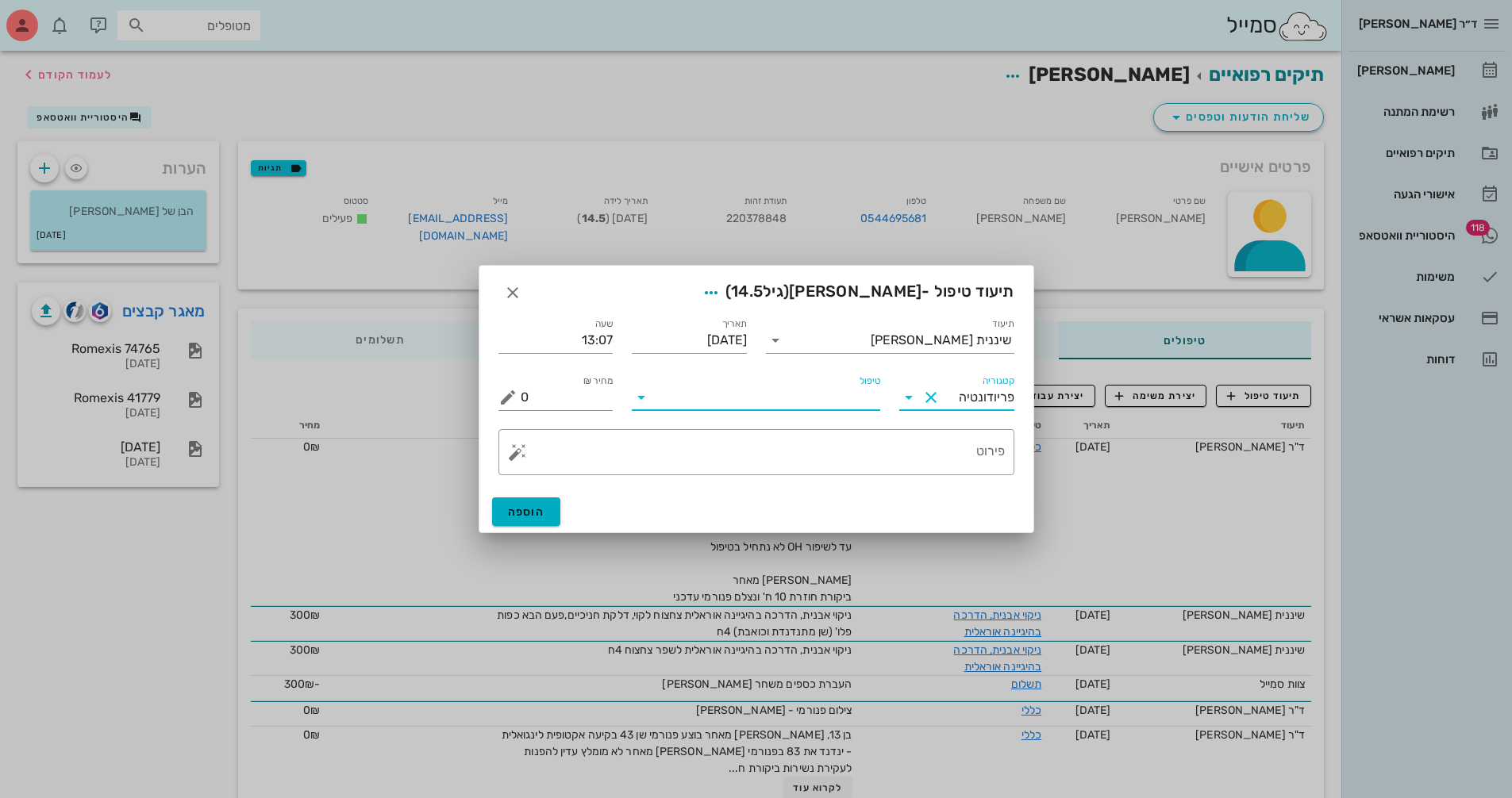
click at [761, 403] on input "טיפול" at bounding box center [767, 397] width 226 height 26
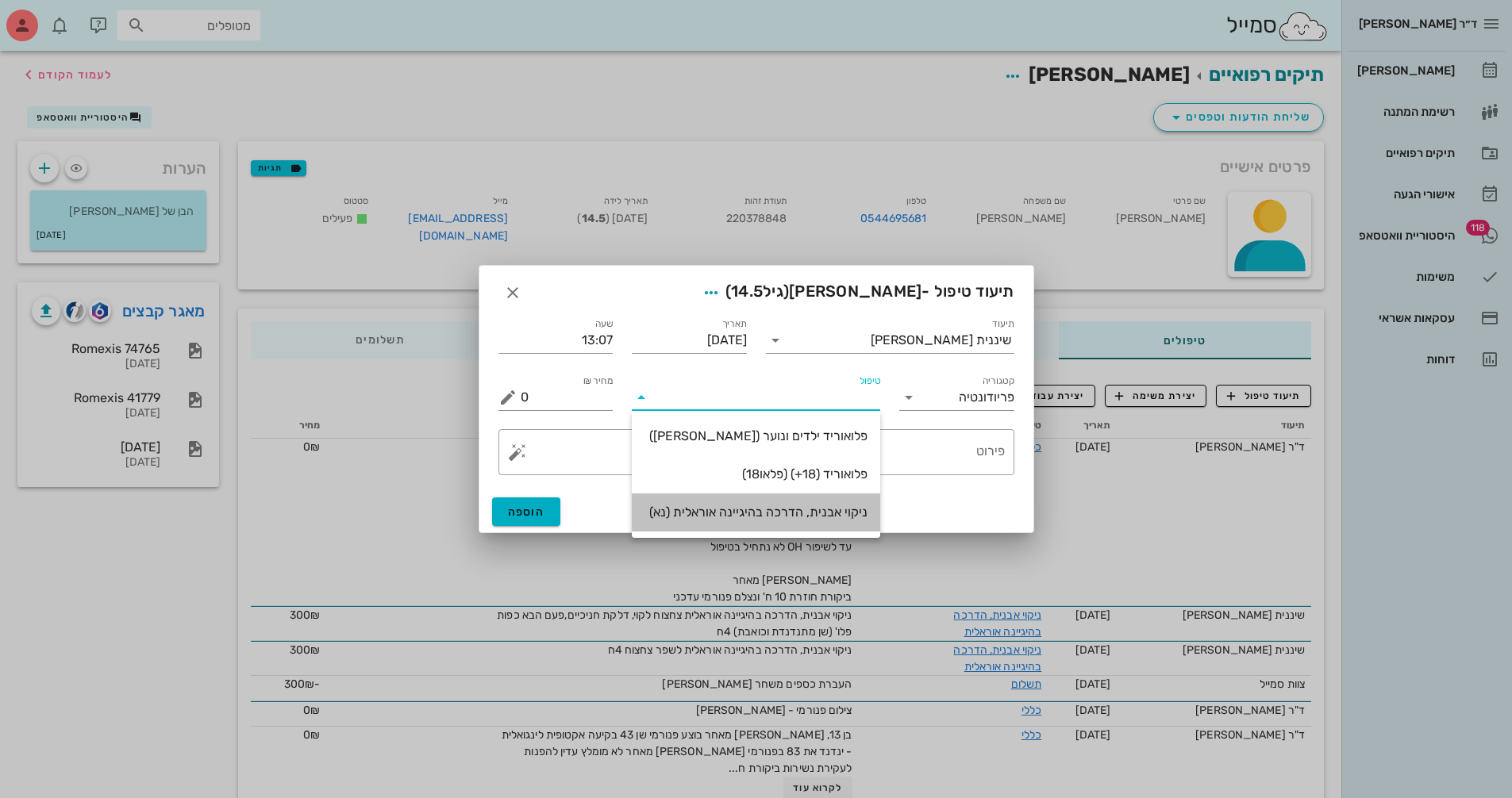
click at [809, 515] on div "ניקוי אבנית, הדרכה בהיגיינה אוראלית (נא)" at bounding box center [756, 512] width 223 height 15
type input "300"
type textarea "ניקוי אבנית, הדרכה בהיגיינה אוראלית פלאק, תור הבא"
